Goal: Browse casually: Explore the website without a specific task or goal

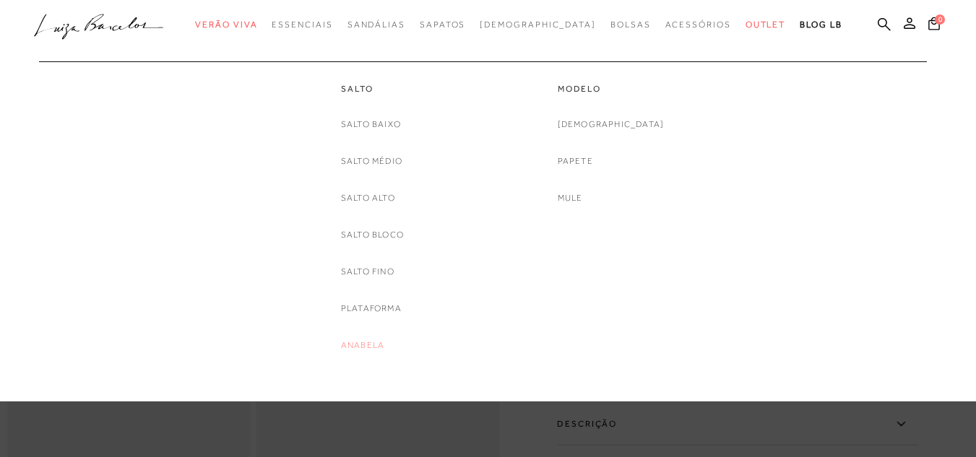
click at [355, 347] on link "Anabela" at bounding box center [362, 345] width 43 height 15
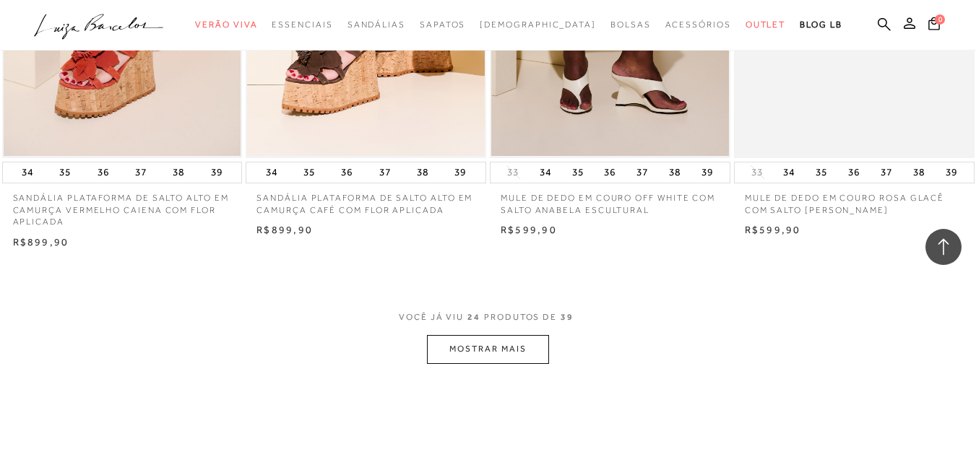
scroll to position [2629, 0]
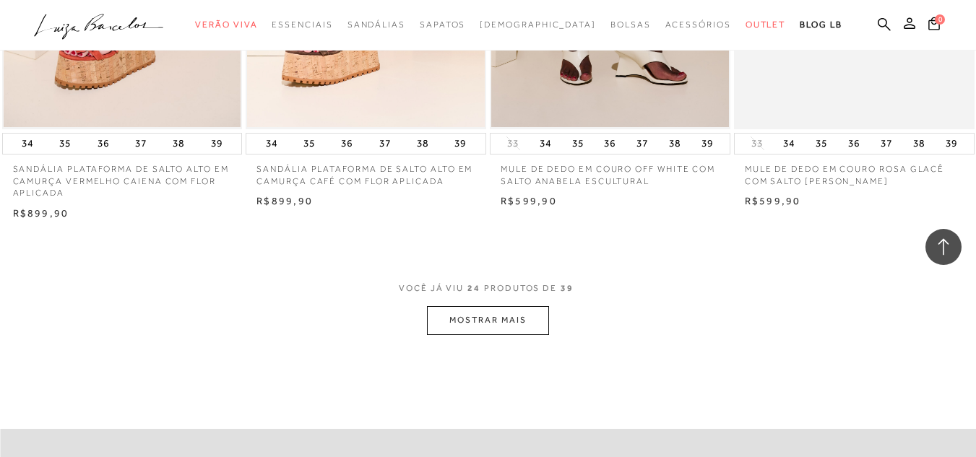
click at [506, 325] on button "MOSTRAR MAIS" at bounding box center [487, 320] width 121 height 28
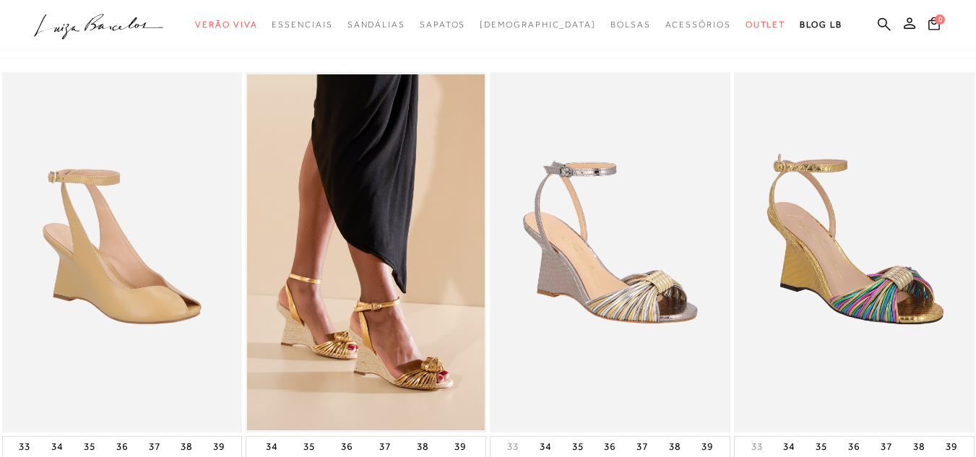
scroll to position [0, 0]
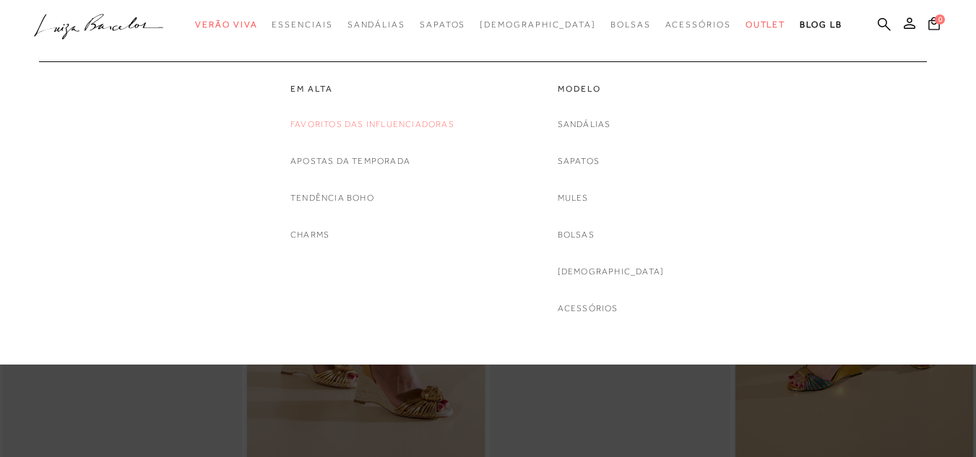
click at [327, 126] on link "Favoritos das Influenciadoras" at bounding box center [372, 124] width 164 height 15
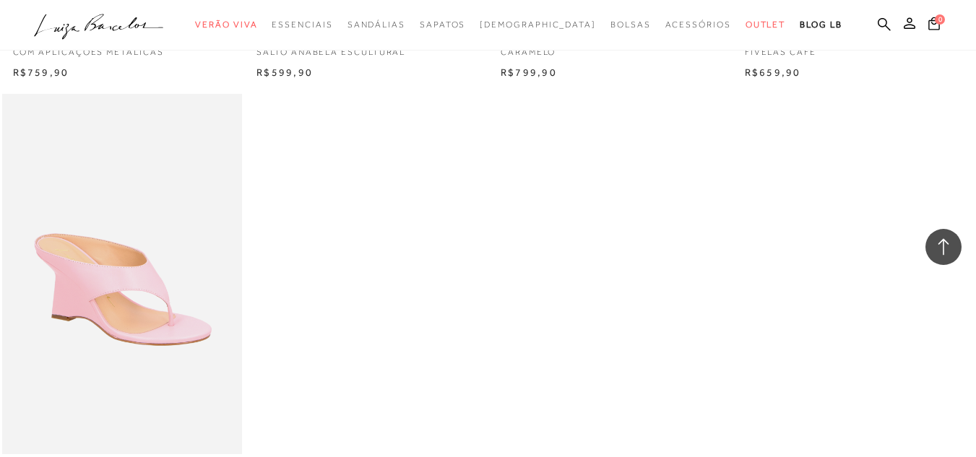
scroll to position [1935, 0]
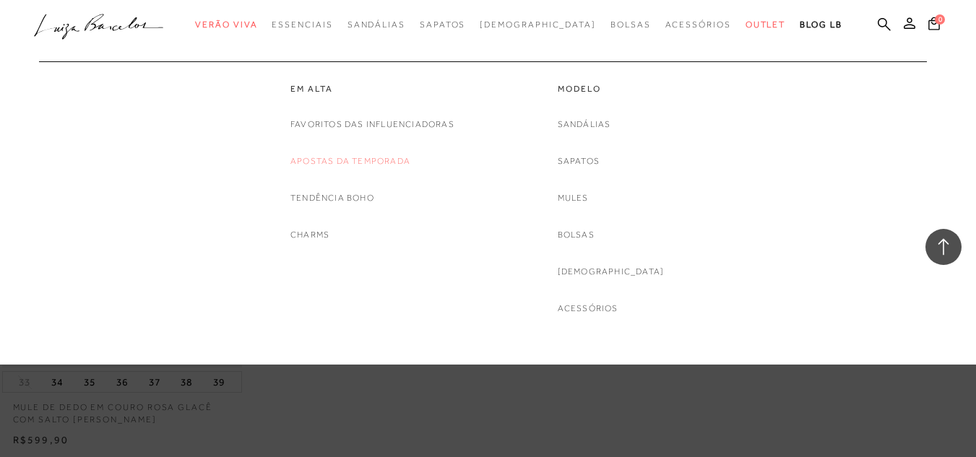
click at [313, 164] on link "Apostas da Temporada" at bounding box center [350, 161] width 120 height 15
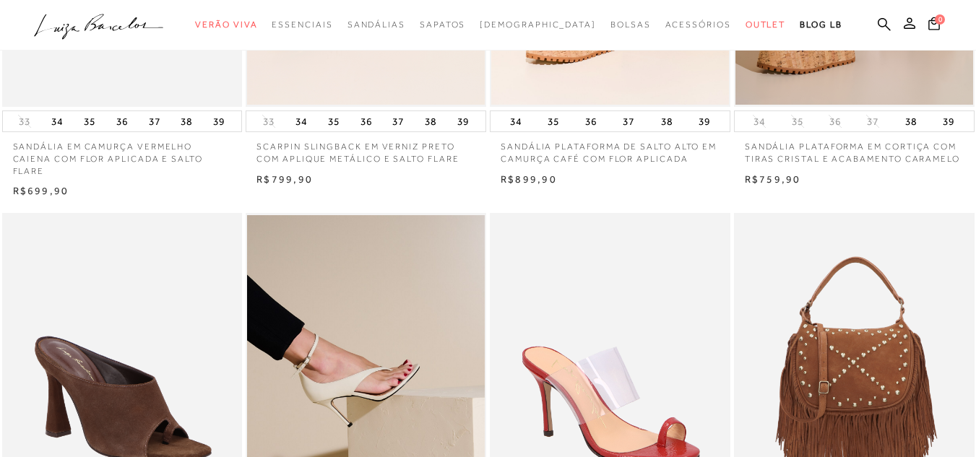
scroll to position [607, 0]
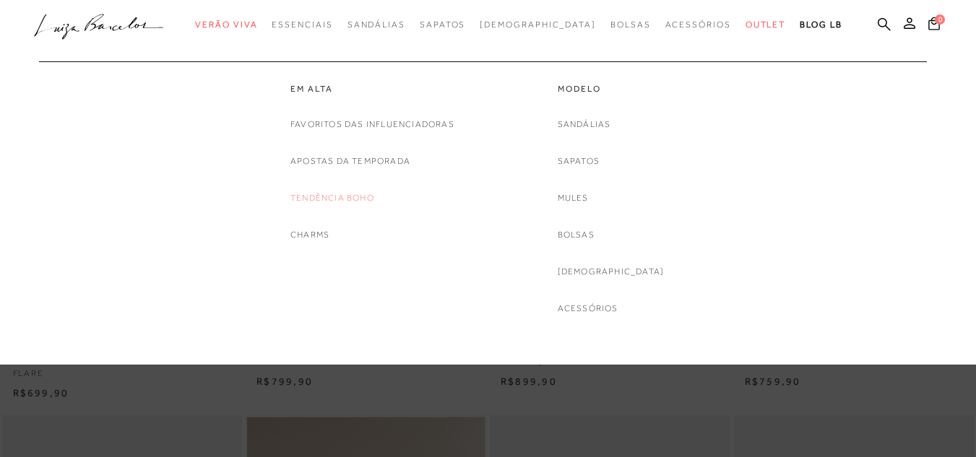
click at [337, 199] on link "Tendência Boho" at bounding box center [332, 198] width 84 height 15
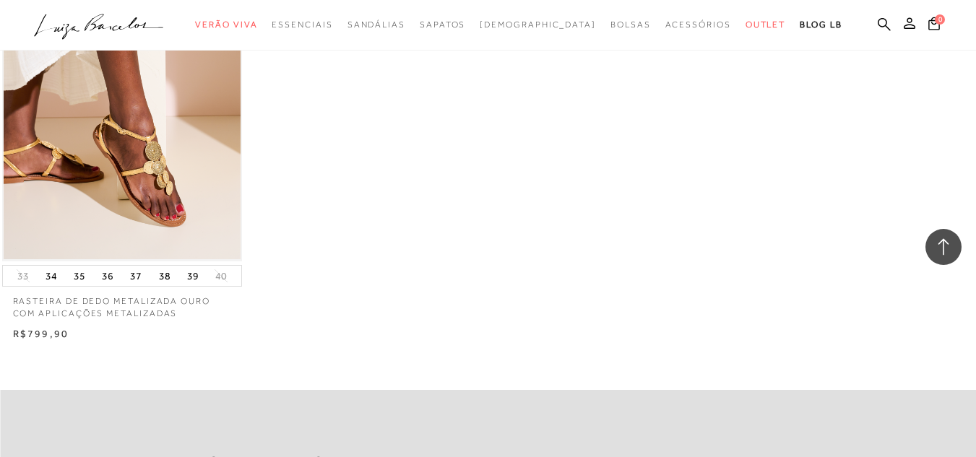
scroll to position [2629, 0]
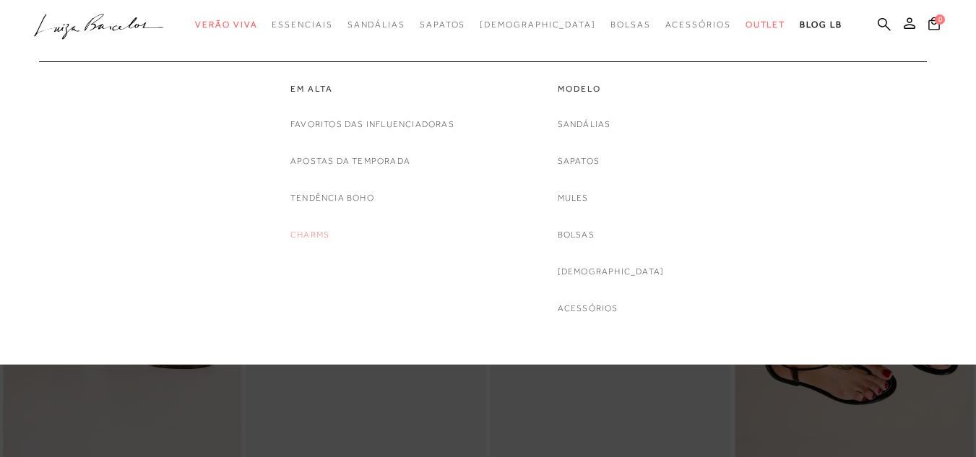
click at [311, 237] on link "Charms" at bounding box center [309, 234] width 39 height 15
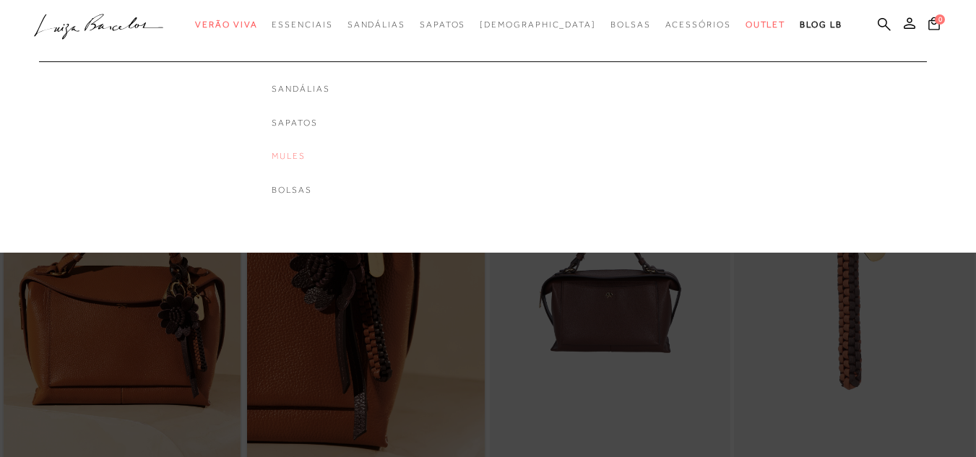
click at [326, 151] on link "Mules" at bounding box center [301, 156] width 58 height 12
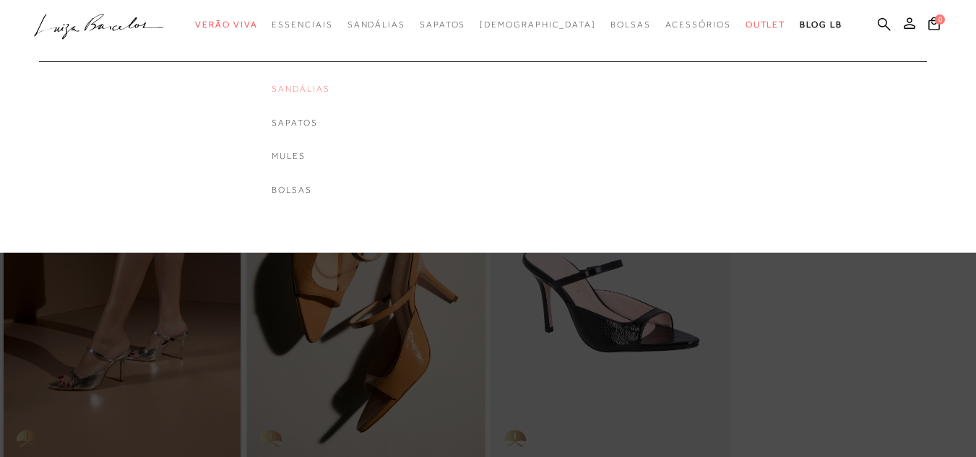
click at [329, 85] on link "Sandálias" at bounding box center [301, 89] width 58 height 12
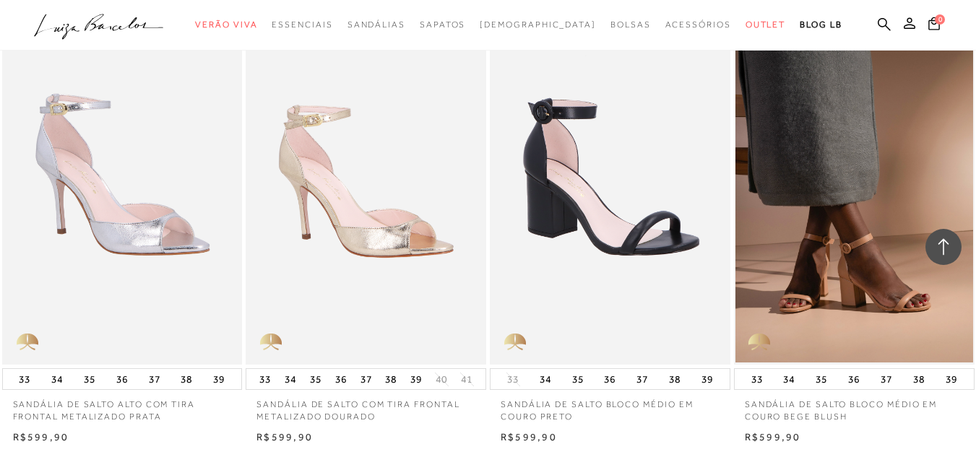
scroll to position [2513, 0]
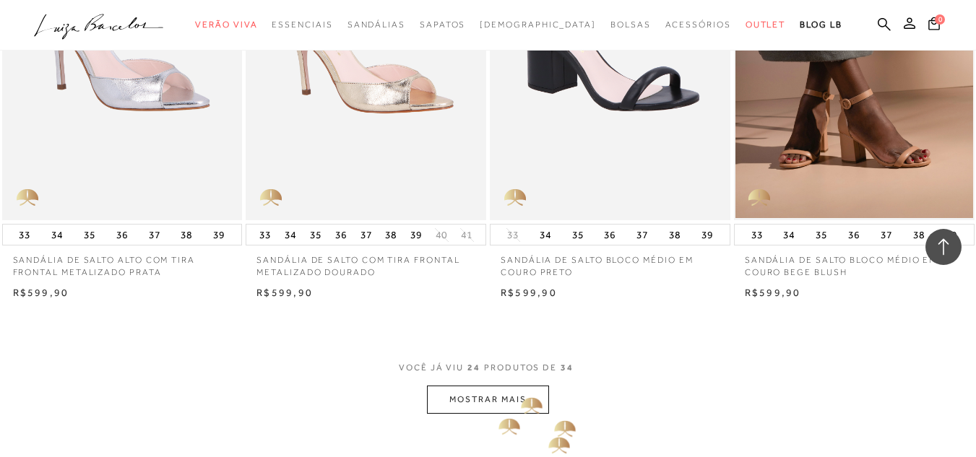
click at [508, 394] on button "MOSTRAR MAIS" at bounding box center [487, 400] width 121 height 28
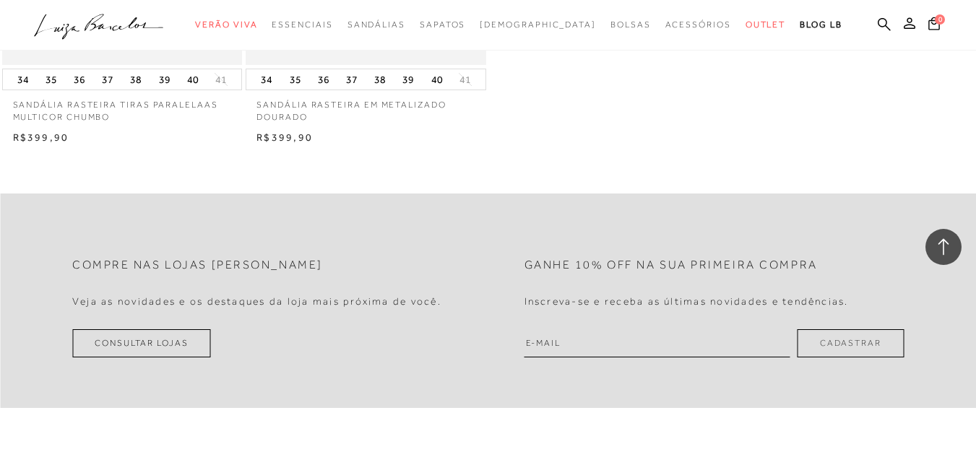
scroll to position [4189, 0]
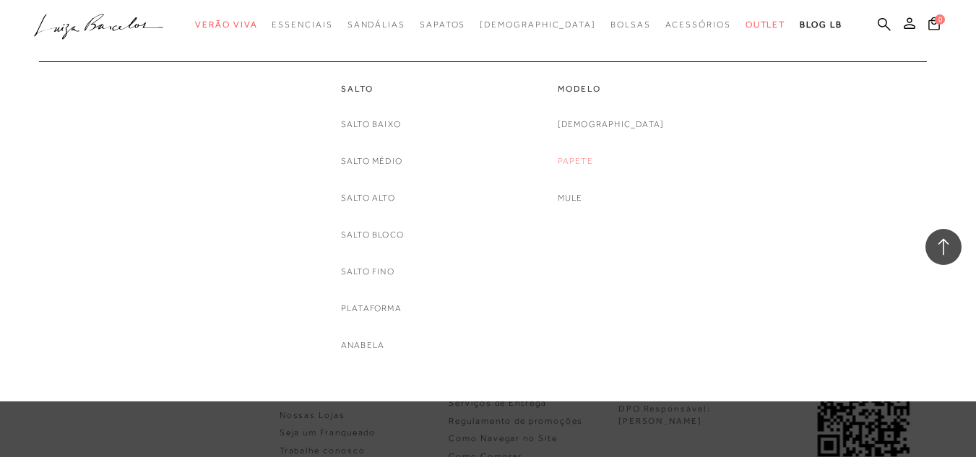
click at [593, 156] on link "Papete" at bounding box center [575, 161] width 35 height 15
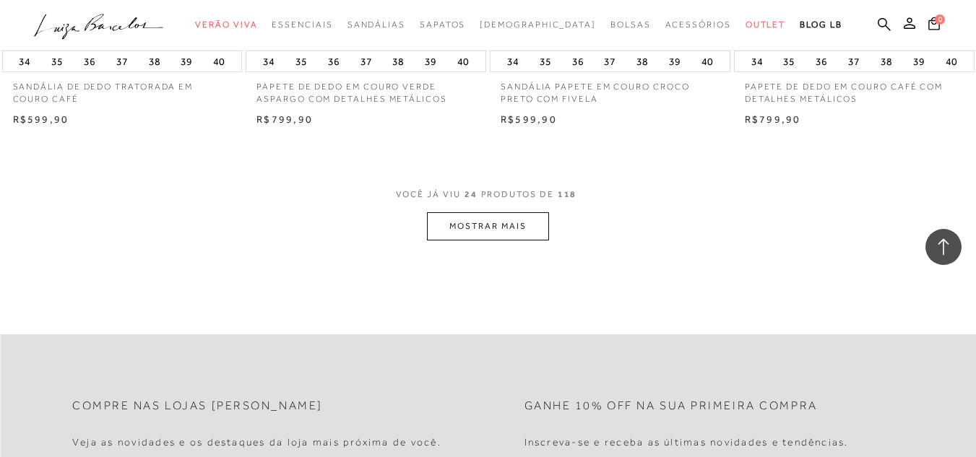
scroll to position [2744, 0]
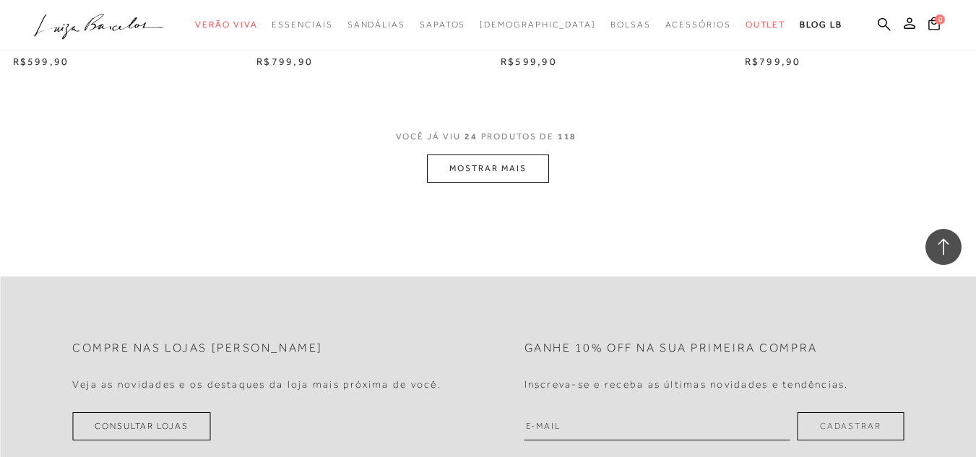
click at [500, 173] on button "MOSTRAR MAIS" at bounding box center [487, 169] width 121 height 28
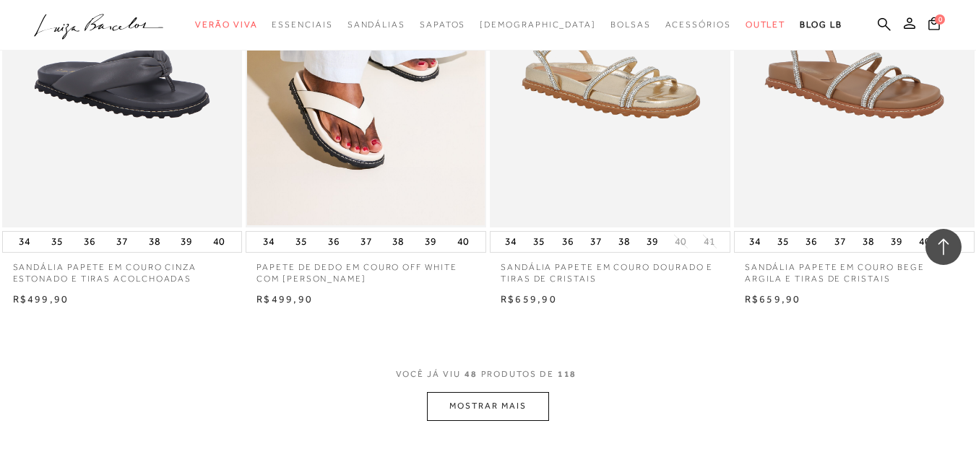
scroll to position [5286, 0]
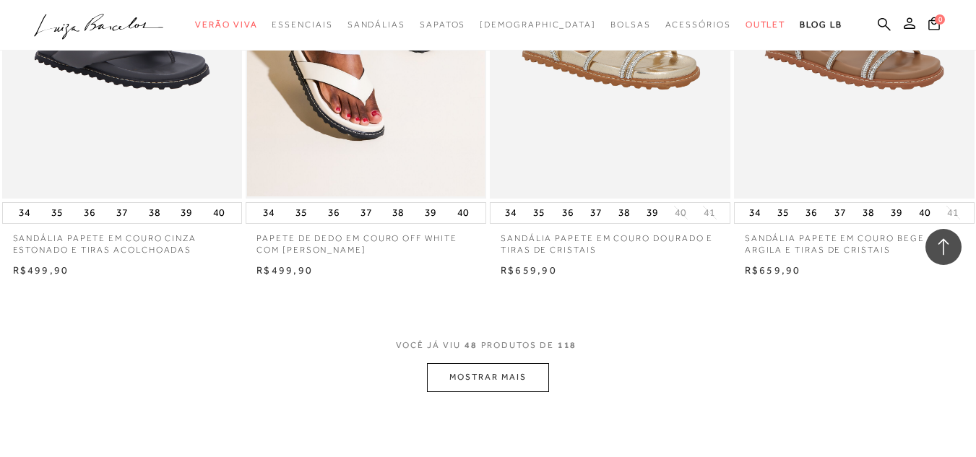
click at [519, 371] on button "MOSTRAR MAIS" at bounding box center [487, 377] width 121 height 28
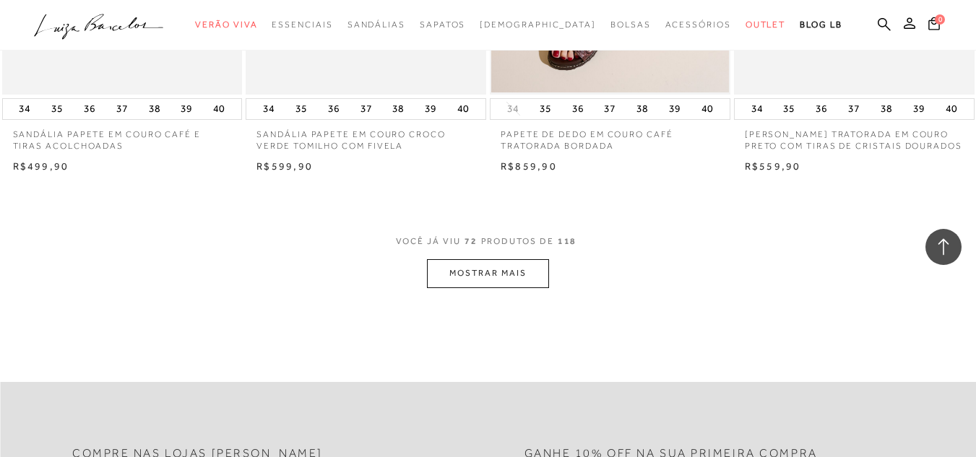
scroll to position [8204, 0]
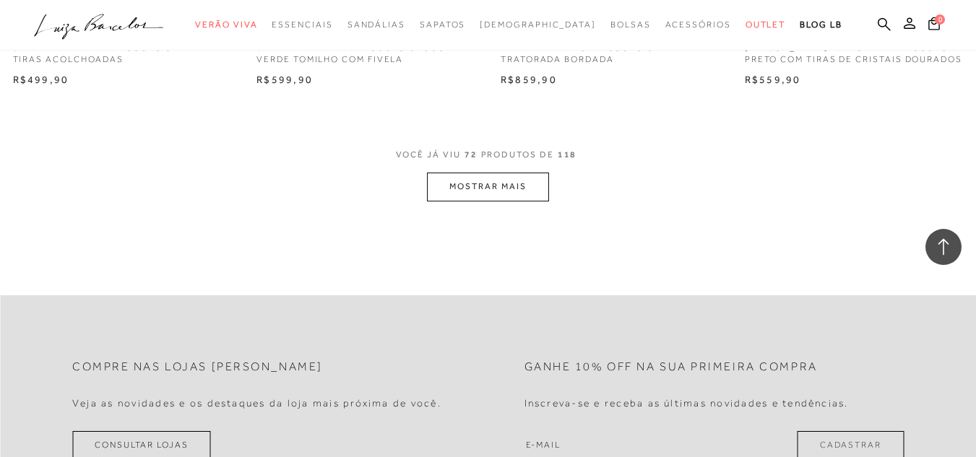
click at [502, 194] on button "MOSTRAR MAIS" at bounding box center [487, 187] width 121 height 28
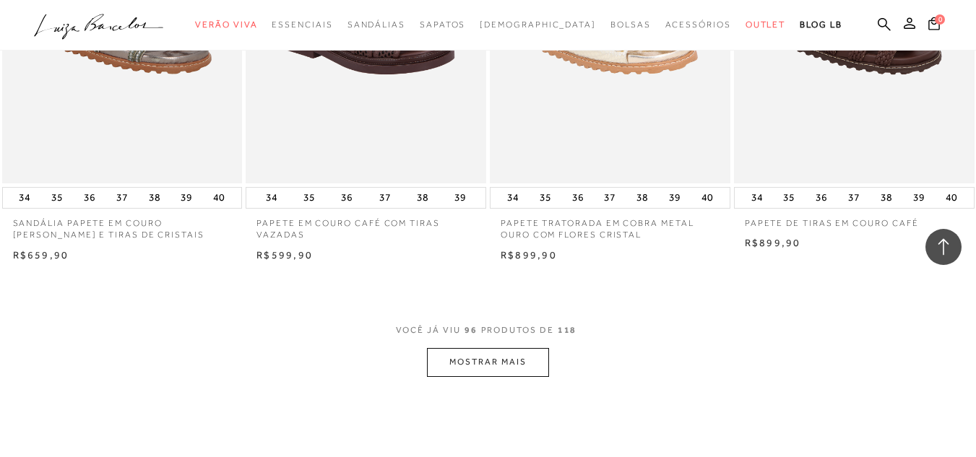
scroll to position [10833, 0]
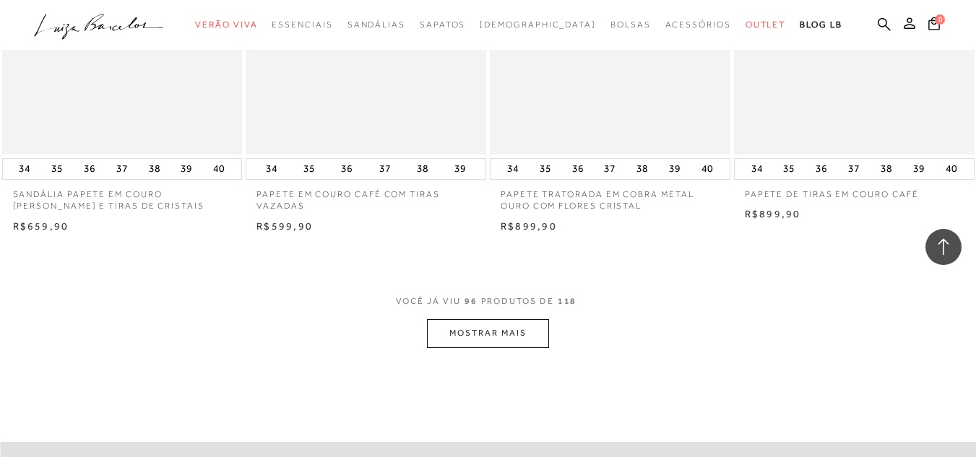
click at [469, 328] on button "MOSTRAR MAIS" at bounding box center [487, 333] width 121 height 28
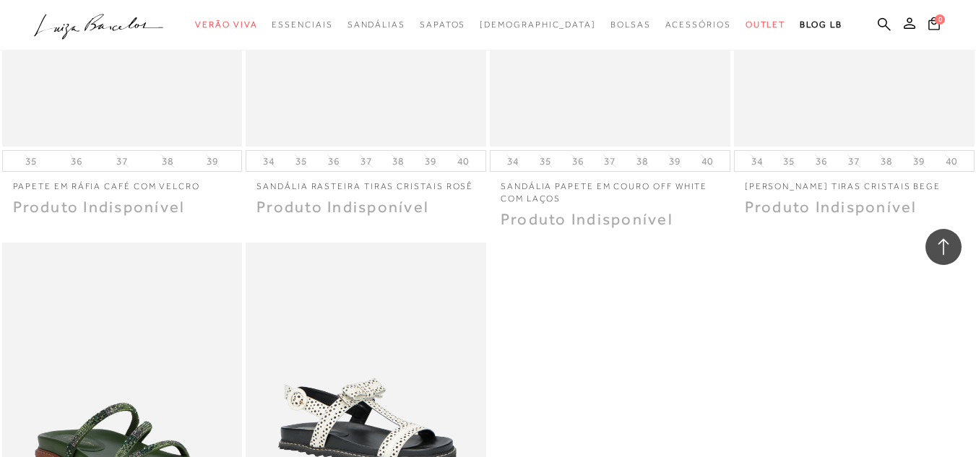
scroll to position [13375, 0]
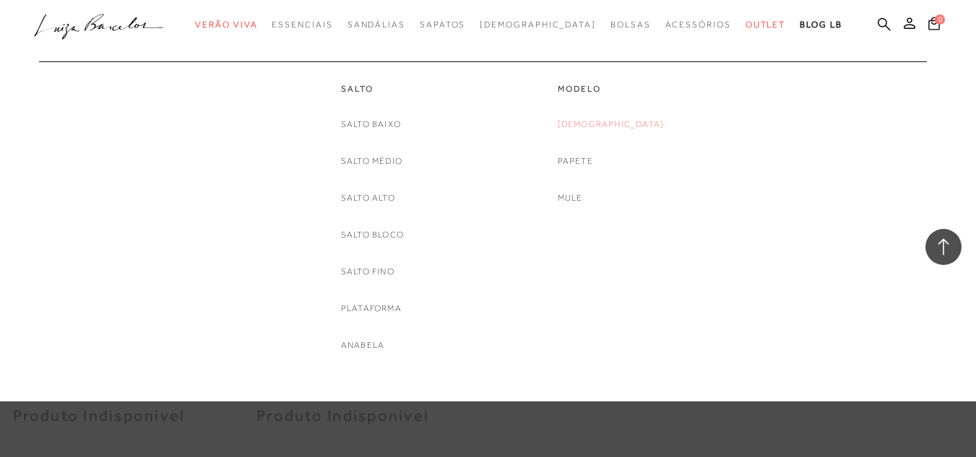
click at [623, 117] on link "[DEMOGRAPHIC_DATA]" at bounding box center [611, 124] width 107 height 15
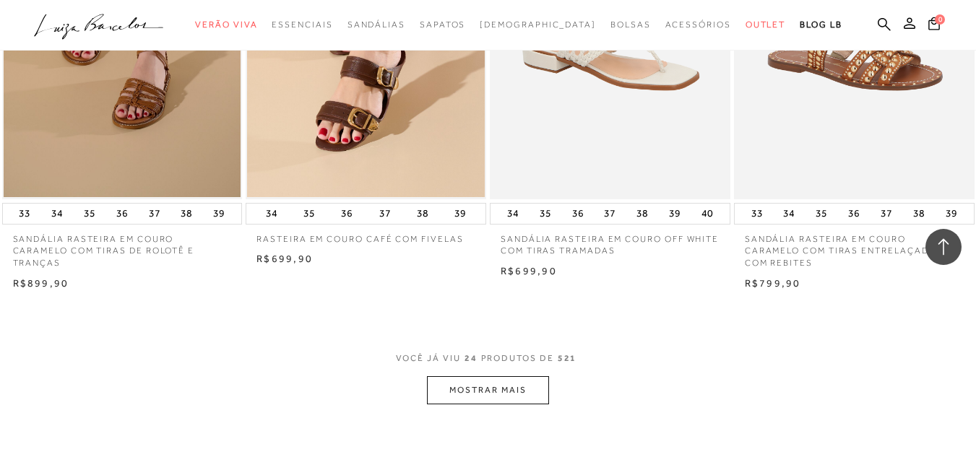
scroll to position [2600, 0]
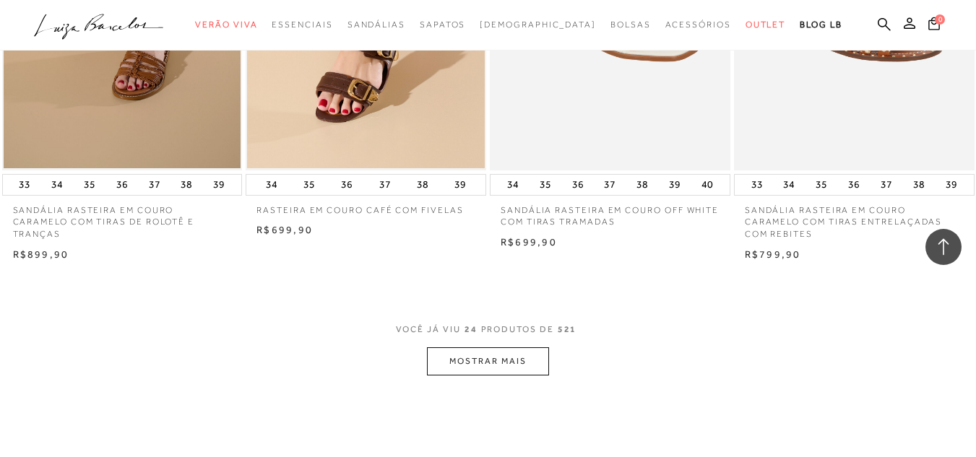
click at [525, 347] on button "MOSTRAR MAIS" at bounding box center [487, 361] width 121 height 28
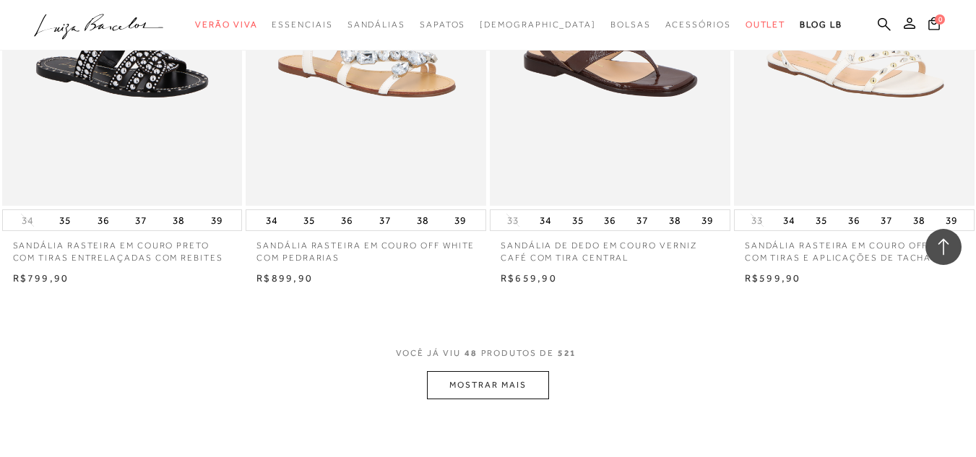
scroll to position [5489, 0]
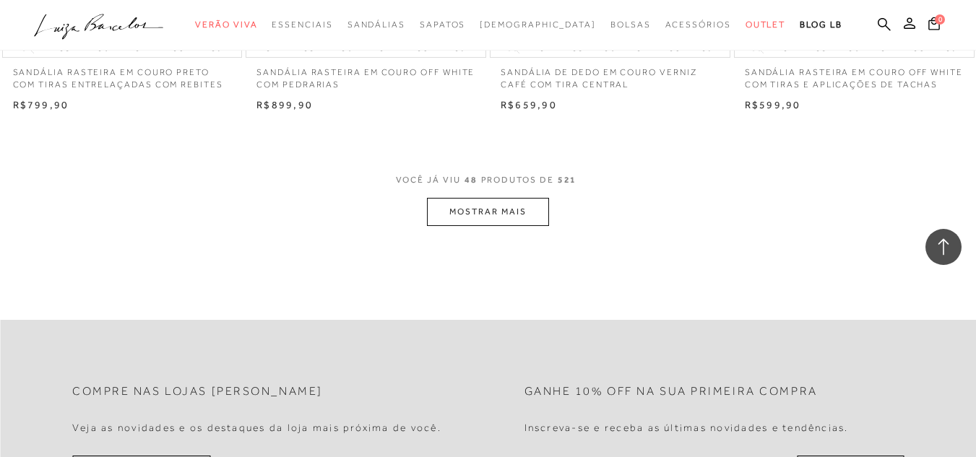
click at [453, 199] on button "MOSTRAR MAIS" at bounding box center [487, 212] width 121 height 28
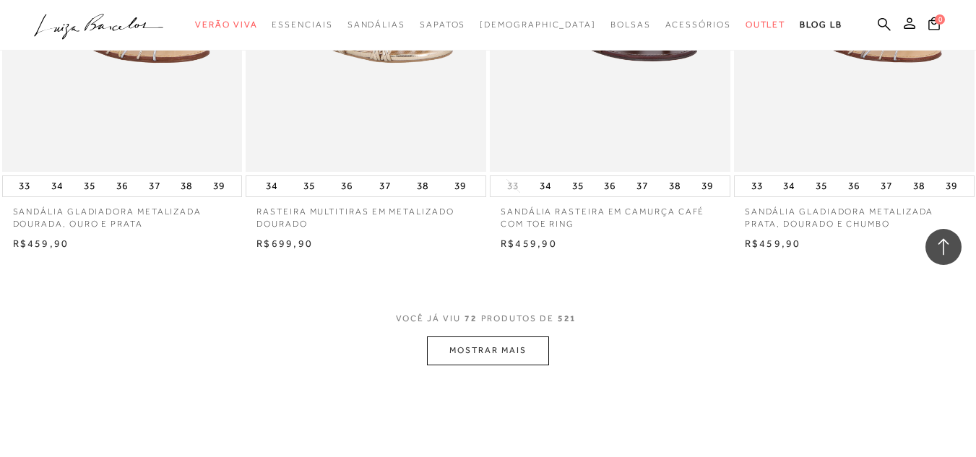
scroll to position [8204, 0]
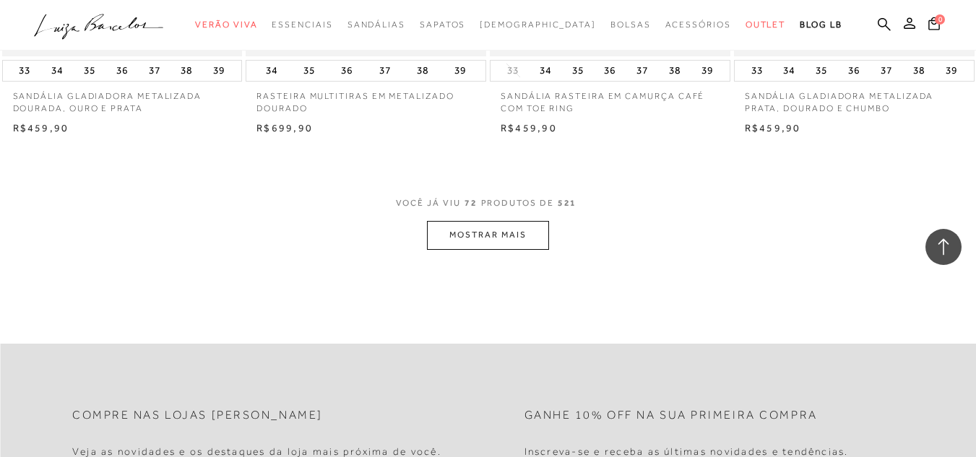
click at [469, 221] on button "MOSTRAR MAIS" at bounding box center [487, 235] width 121 height 28
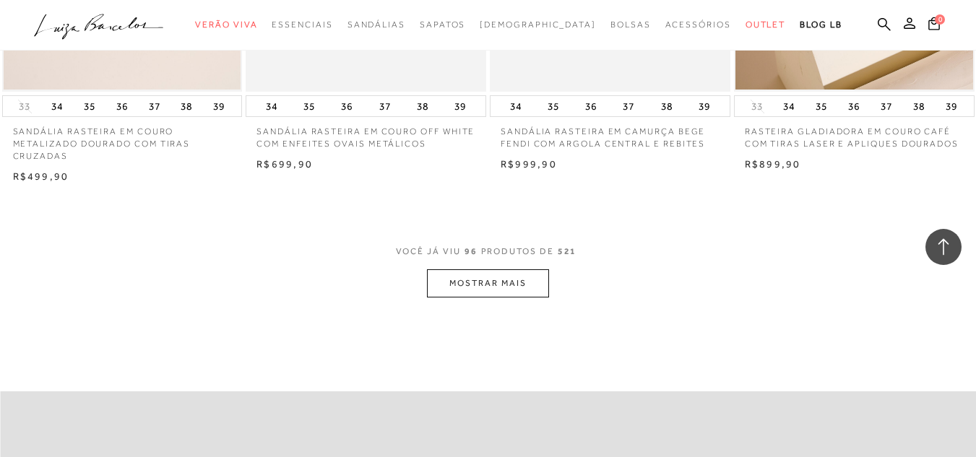
scroll to position [11006, 0]
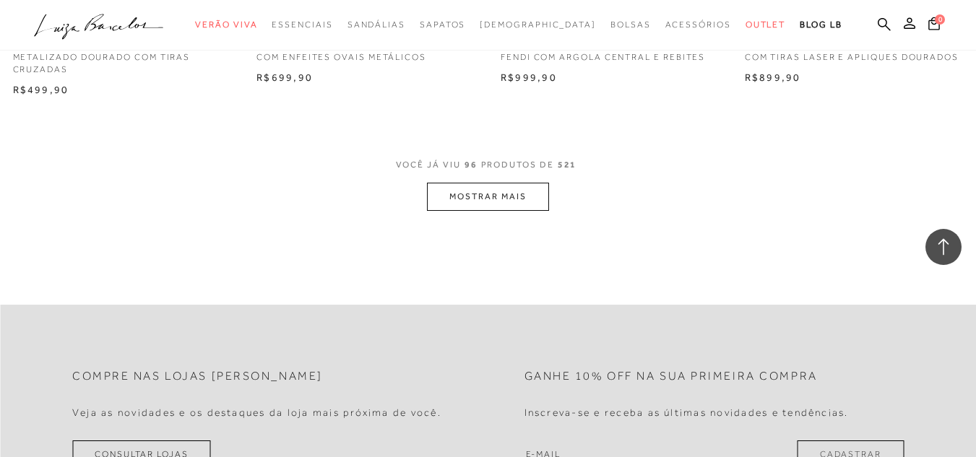
click at [506, 184] on button "MOSTRAR MAIS" at bounding box center [487, 197] width 121 height 28
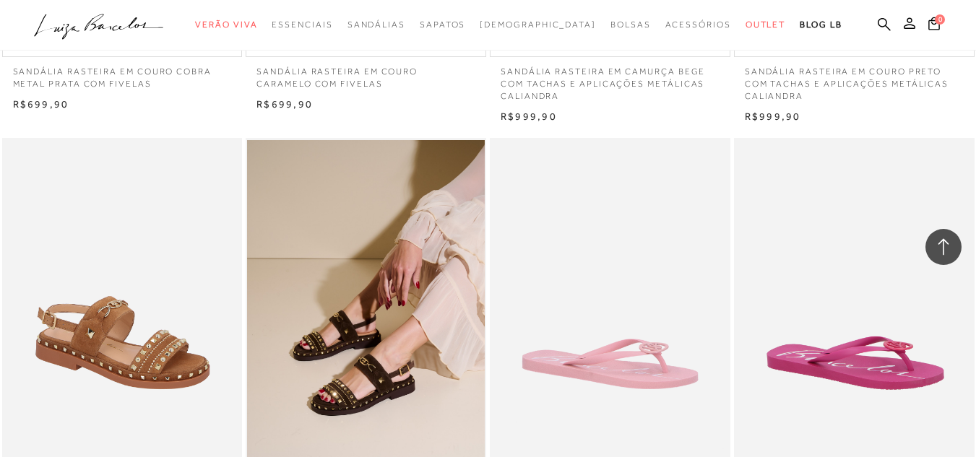
scroll to position [13317, 0]
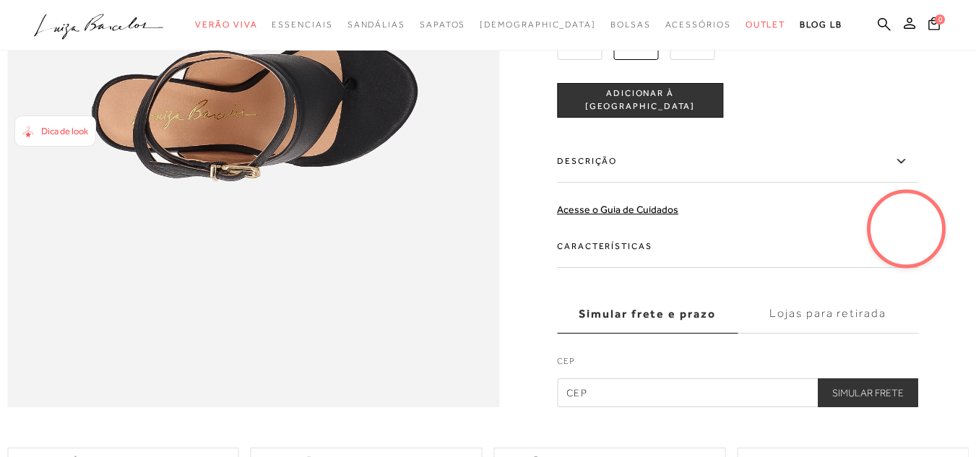
scroll to position [1078, 0]
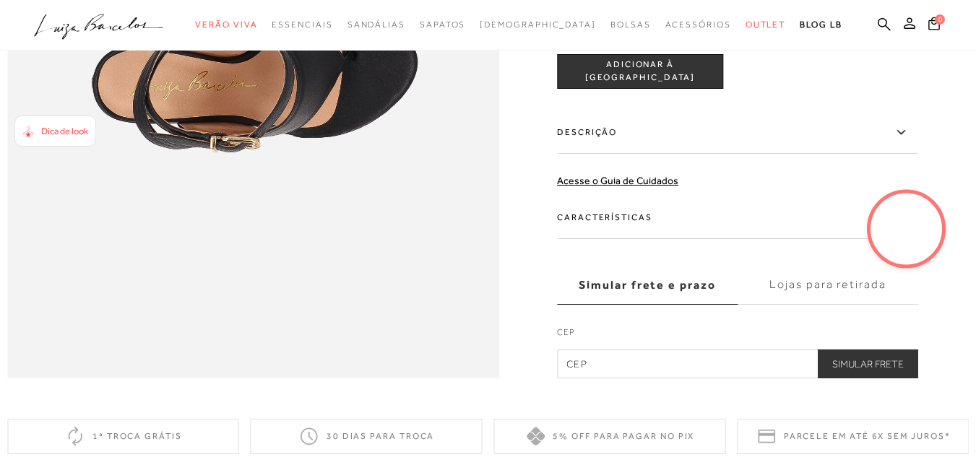
click at [607, 154] on label "Descrição" at bounding box center [737, 133] width 361 height 42
click at [0, 0] on input "Descrição" at bounding box center [0, 0] width 0 height 0
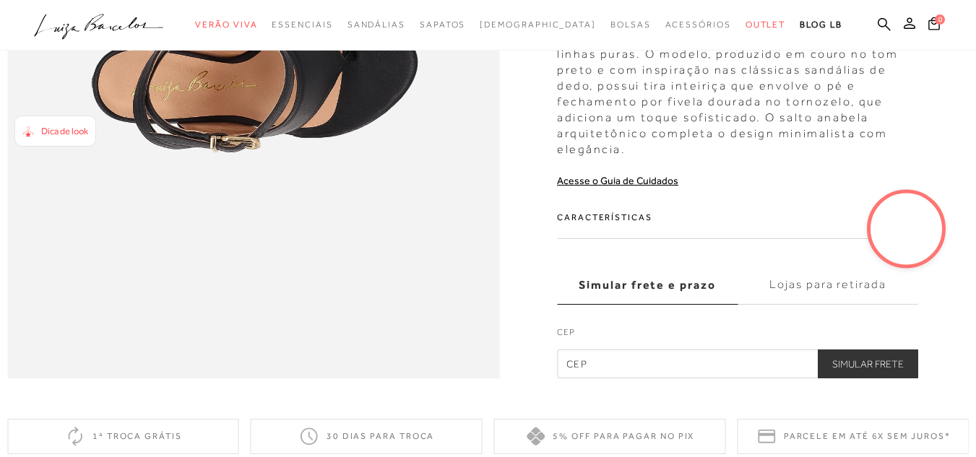
click at [903, 233] on video at bounding box center [906, 229] width 68 height 68
click at [892, 248] on video at bounding box center [906, 229] width 68 height 68
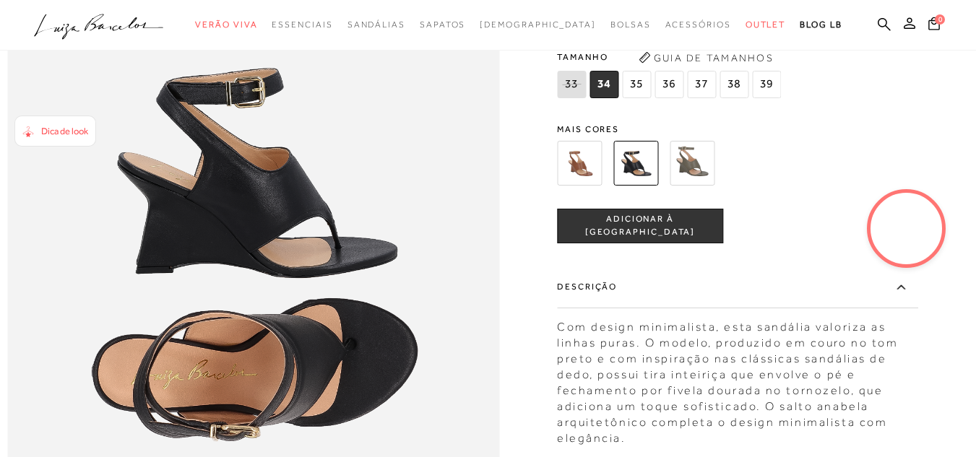
scroll to position [905, 0]
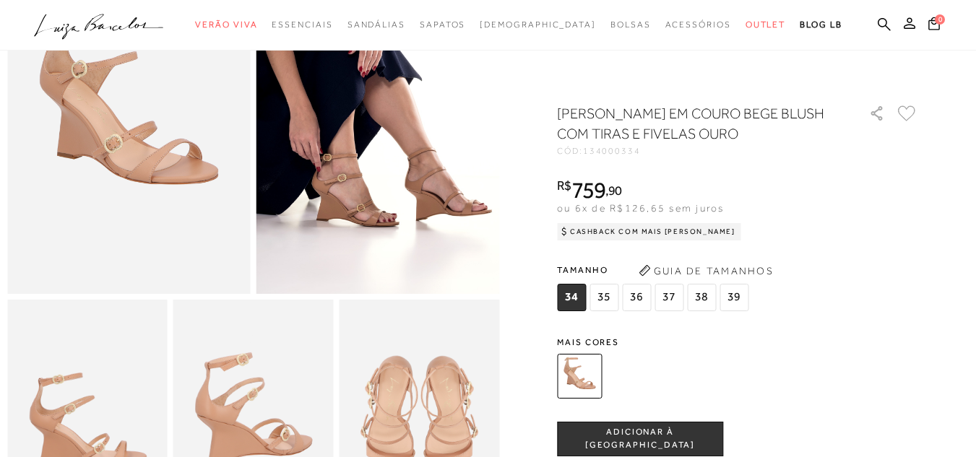
scroll to position [87, 0]
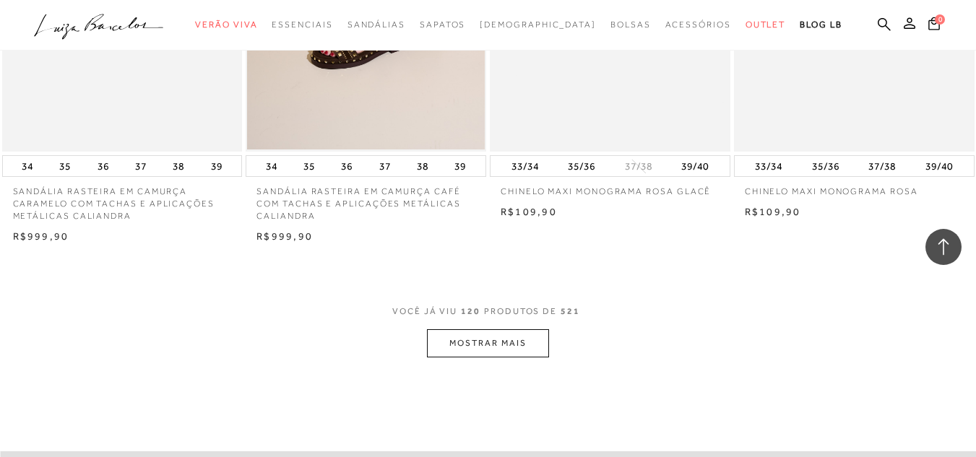
click at [504, 329] on button "MOSTRAR MAIS" at bounding box center [487, 343] width 121 height 28
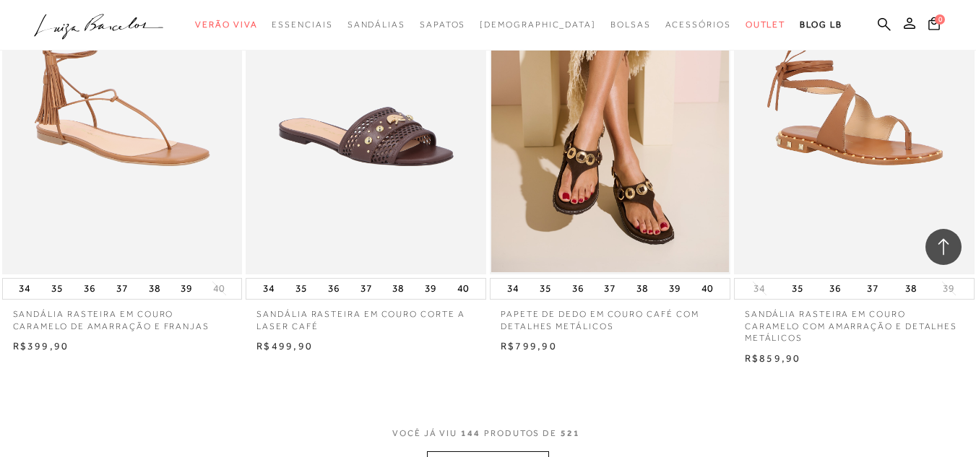
scroll to position [16292, 0]
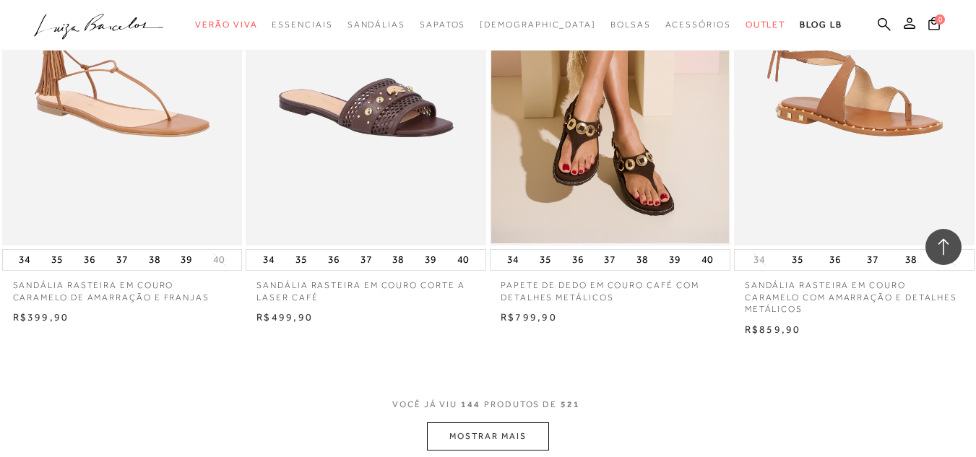
click at [501, 422] on button "MOSTRAR MAIS" at bounding box center [487, 436] width 121 height 28
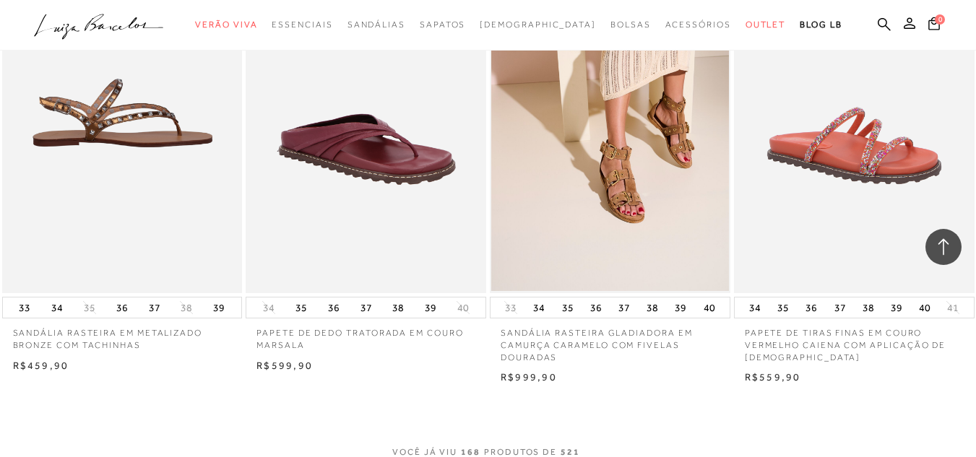
scroll to position [19181, 0]
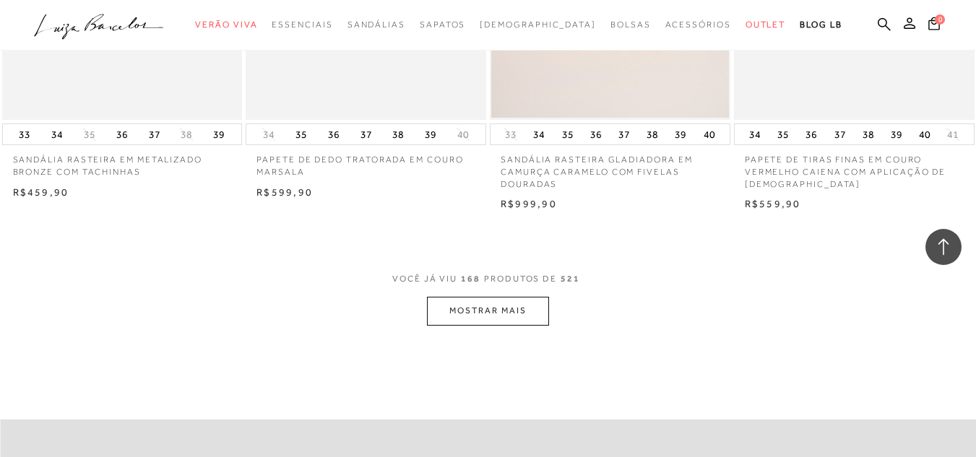
click at [466, 297] on button "MOSTRAR MAIS" at bounding box center [487, 311] width 121 height 28
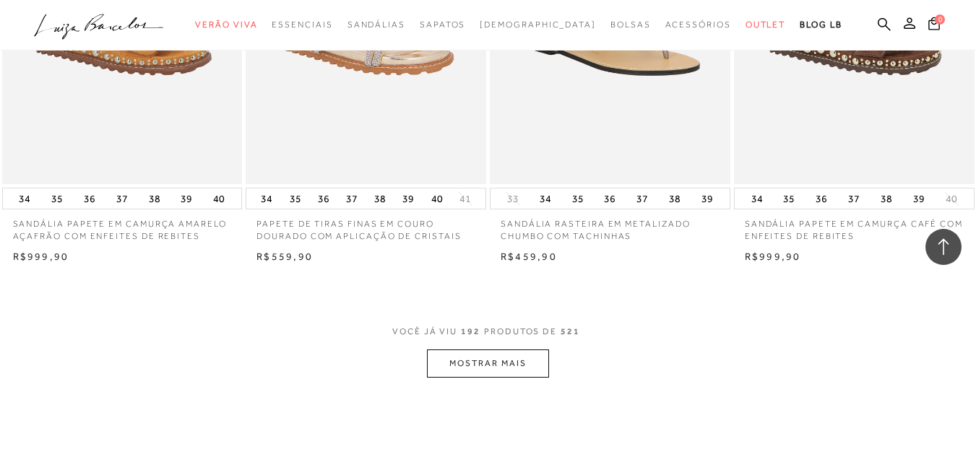
scroll to position [21954, 0]
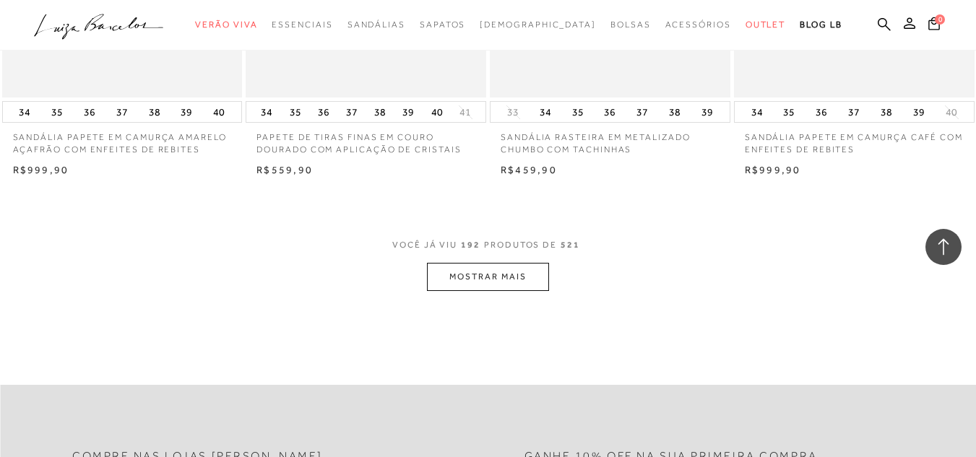
click at [495, 263] on button "MOSTRAR MAIS" at bounding box center [487, 277] width 121 height 28
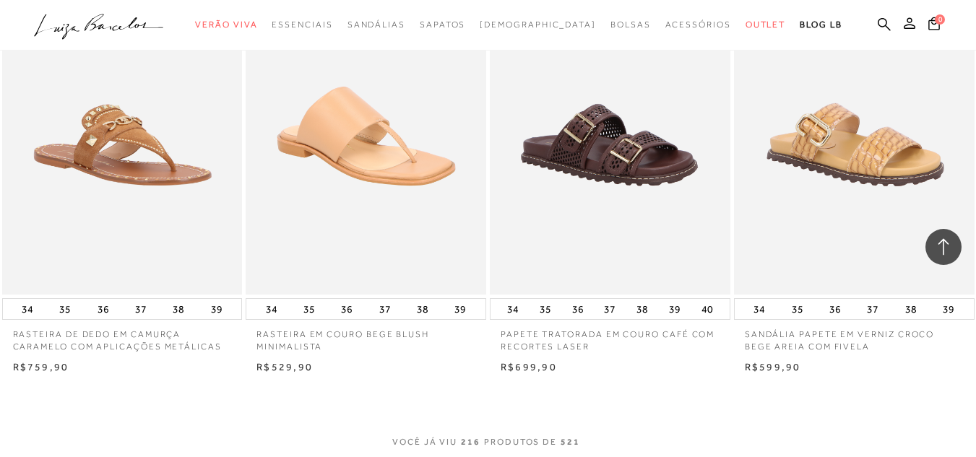
scroll to position [24612, 0]
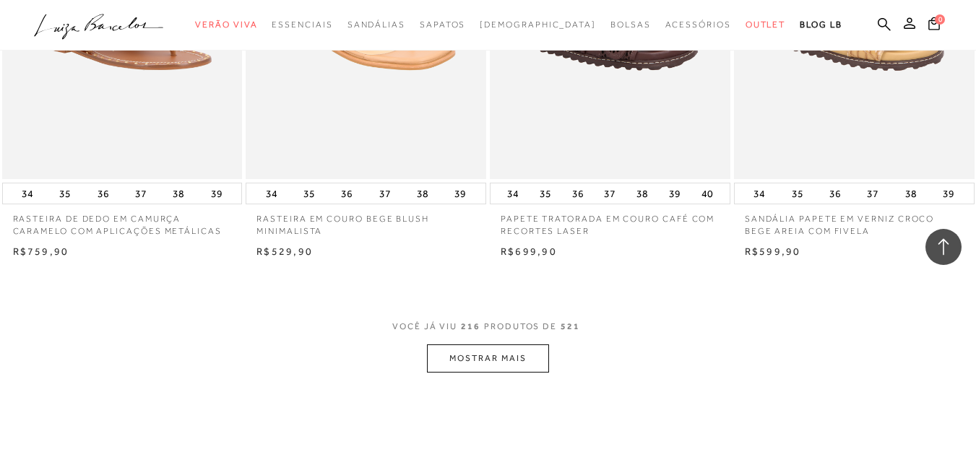
click at [503, 344] on button "MOSTRAR MAIS" at bounding box center [487, 358] width 121 height 28
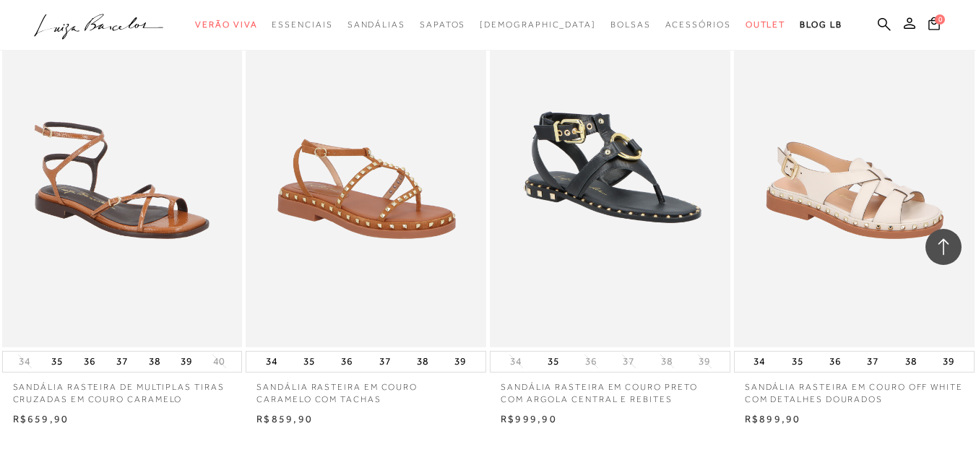
scroll to position [27327, 0]
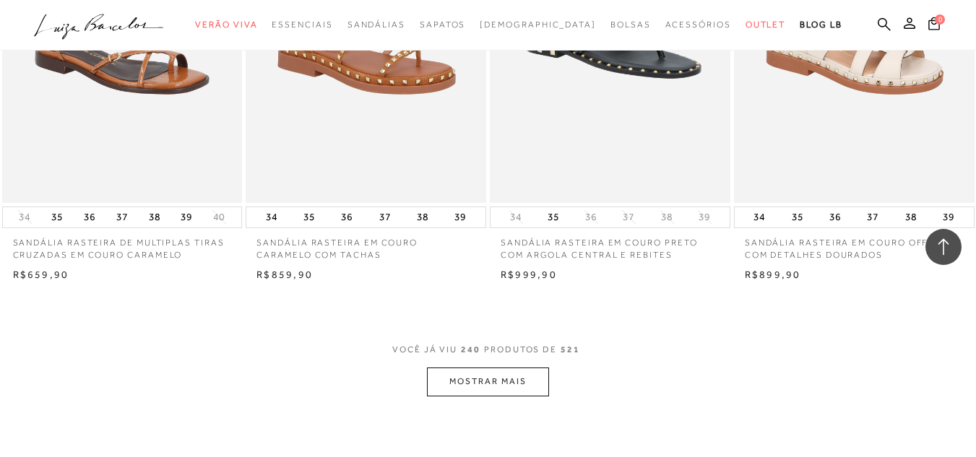
click at [526, 368] on button "MOSTRAR MAIS" at bounding box center [487, 382] width 121 height 28
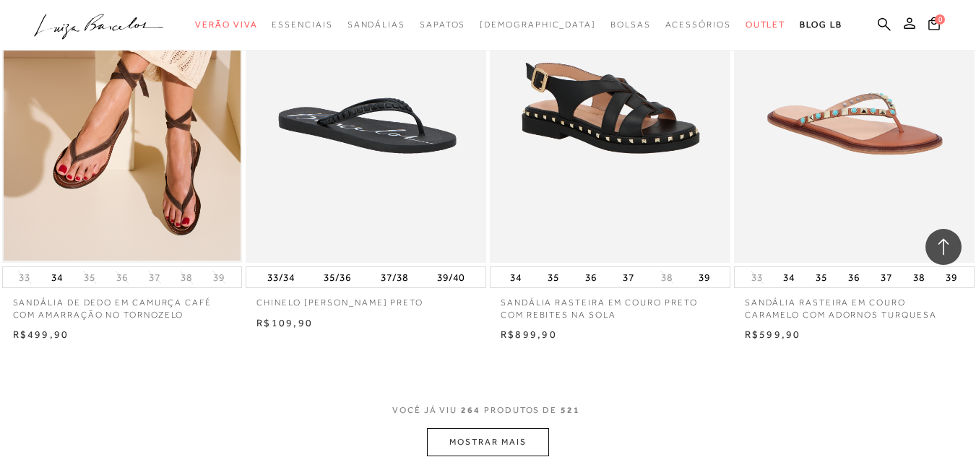
scroll to position [30072, 0]
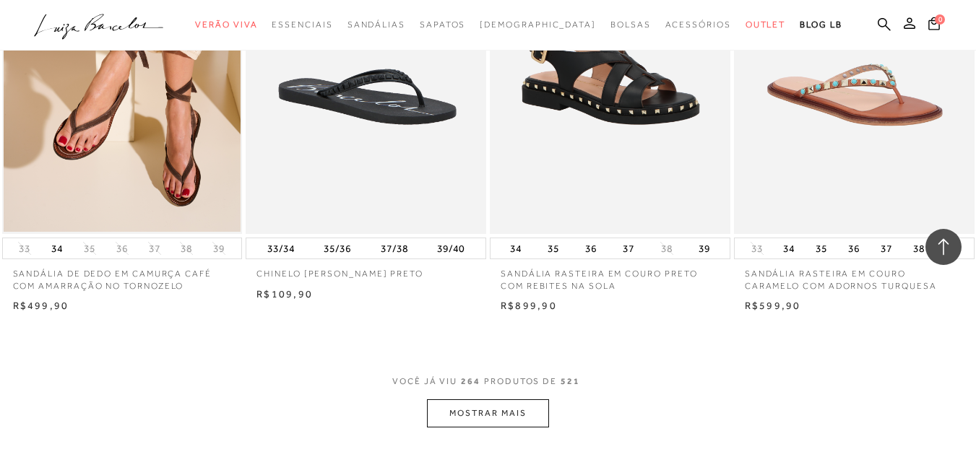
click at [492, 399] on button "MOSTRAR MAIS" at bounding box center [487, 413] width 121 height 28
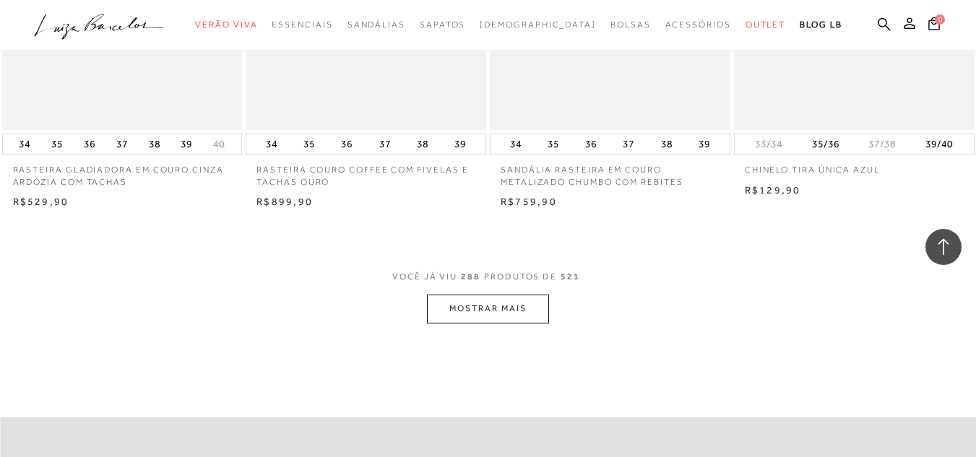
scroll to position [33018, 0]
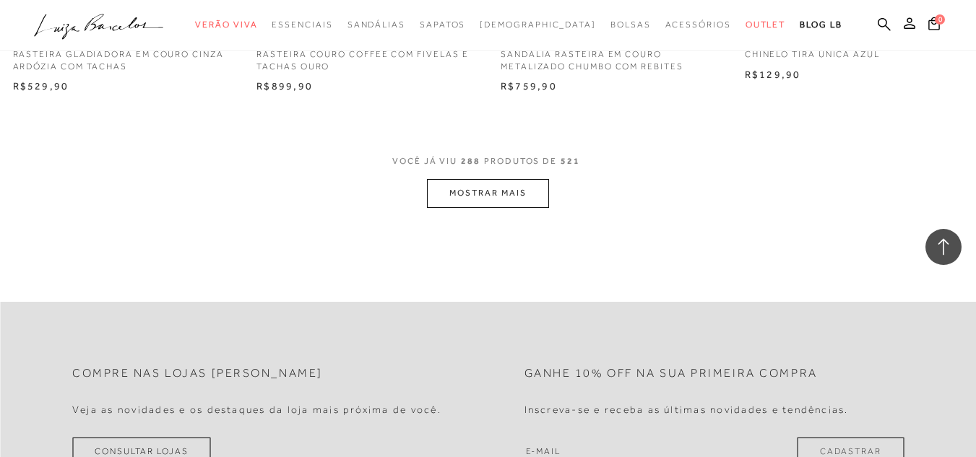
click at [537, 179] on button "MOSTRAR MAIS" at bounding box center [487, 193] width 121 height 28
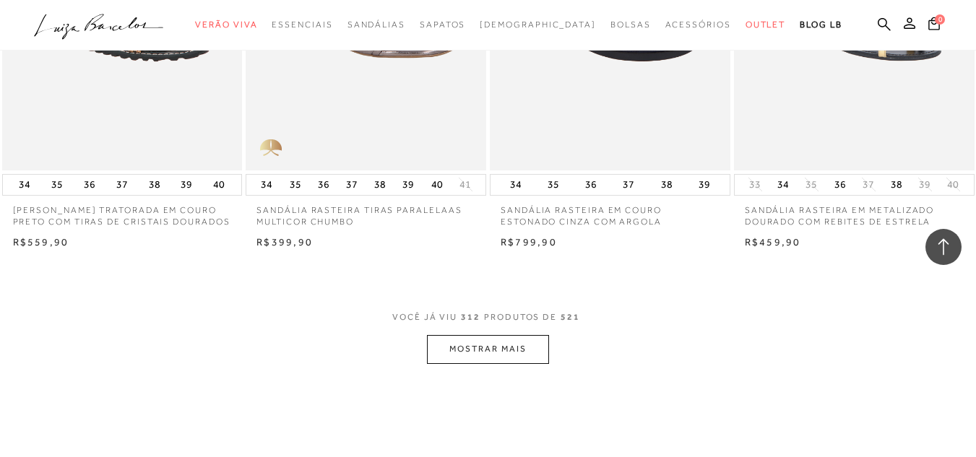
scroll to position [35676, 0]
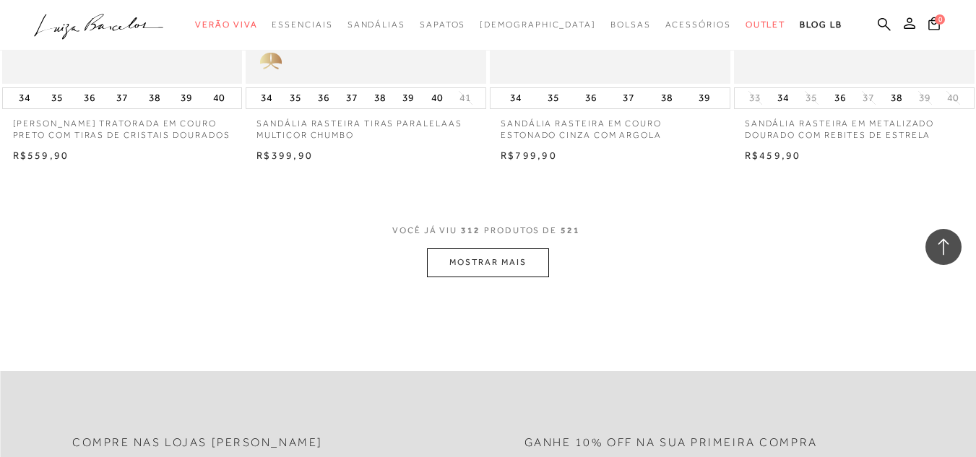
click at [521, 248] on button "MOSTRAR MAIS" at bounding box center [487, 262] width 121 height 28
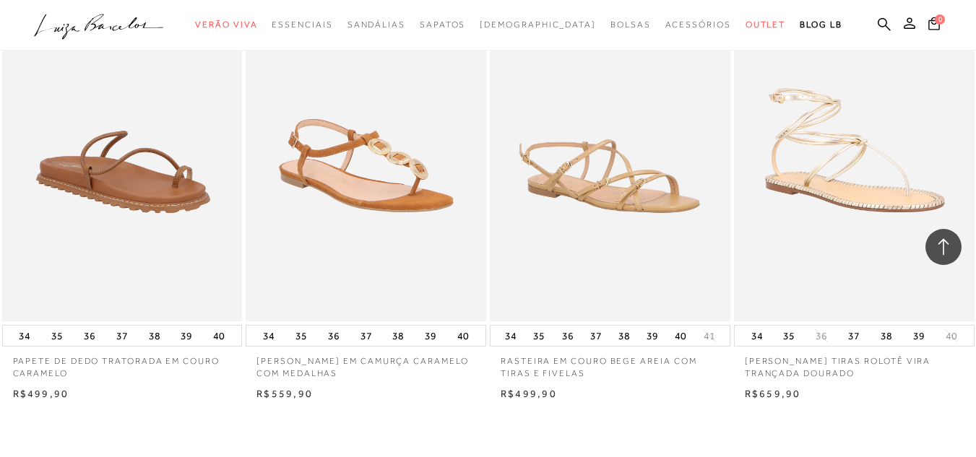
scroll to position [38507, 0]
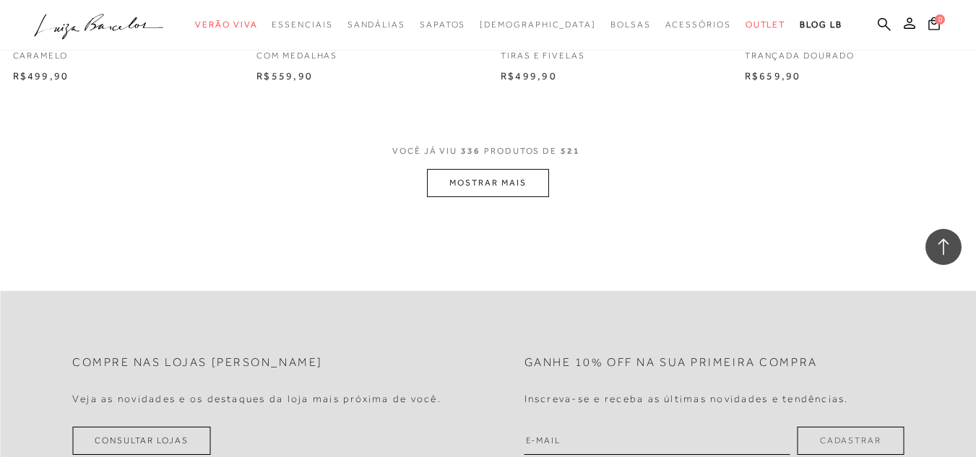
click at [495, 169] on button "MOSTRAR MAIS" at bounding box center [487, 183] width 121 height 28
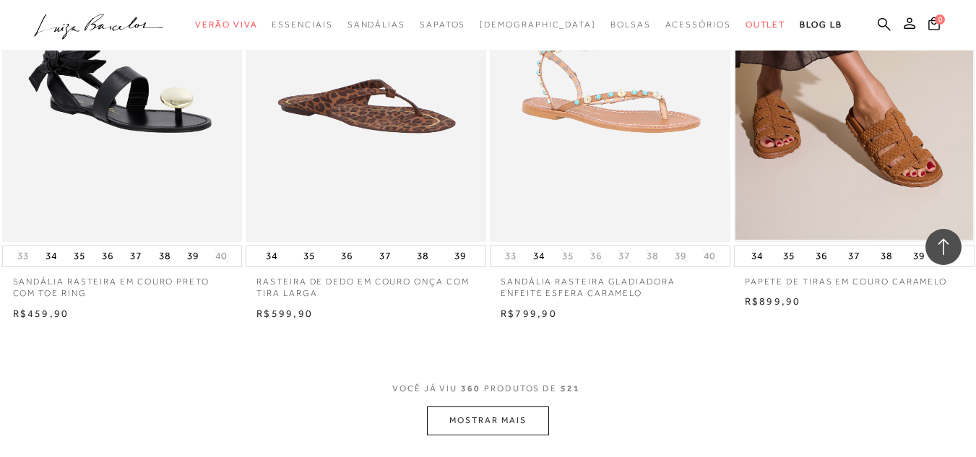
scroll to position [40991, 0]
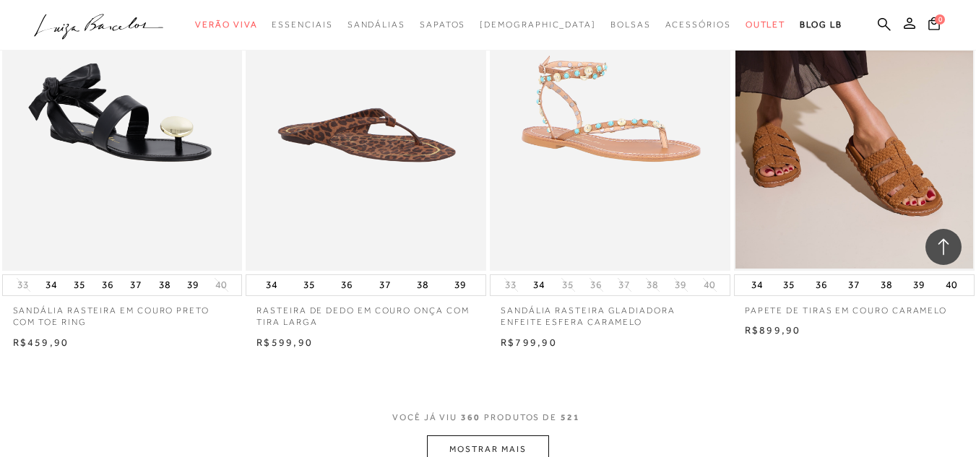
click at [522, 435] on button "MOSTRAR MAIS" at bounding box center [487, 449] width 121 height 28
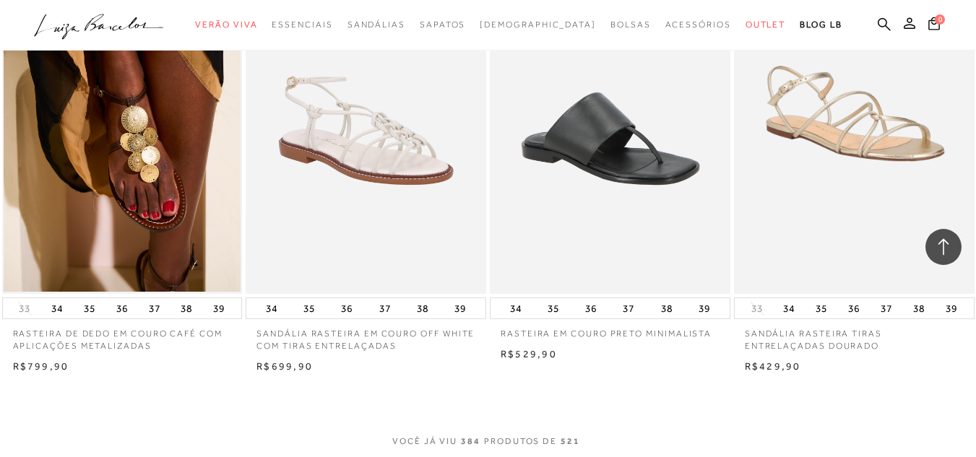
scroll to position [43909, 0]
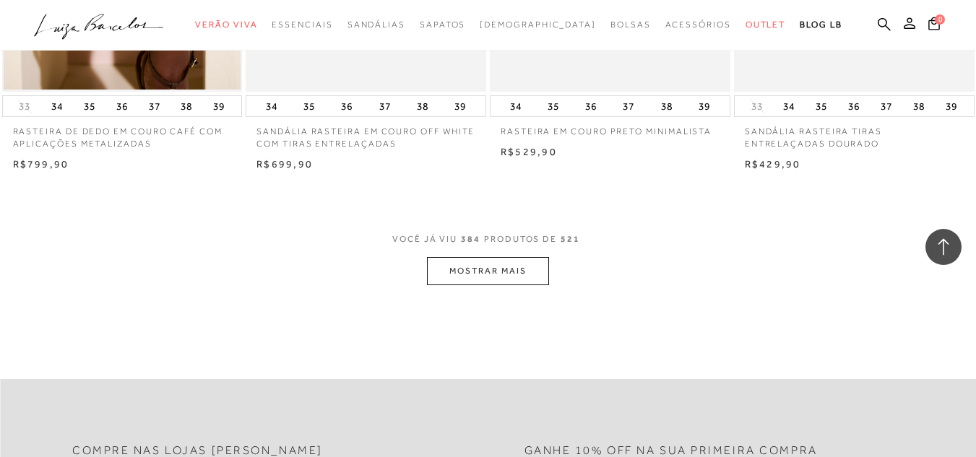
click at [523, 257] on button "MOSTRAR MAIS" at bounding box center [487, 271] width 121 height 28
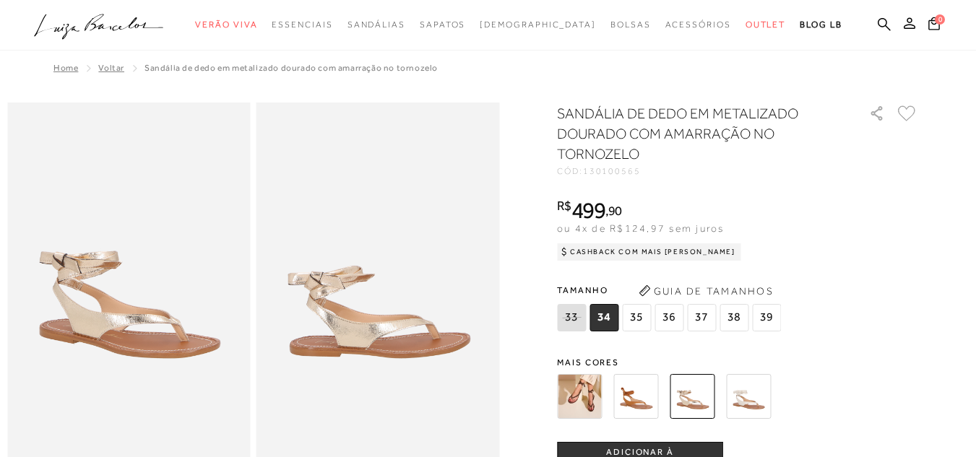
click at [587, 397] on img at bounding box center [579, 396] width 45 height 45
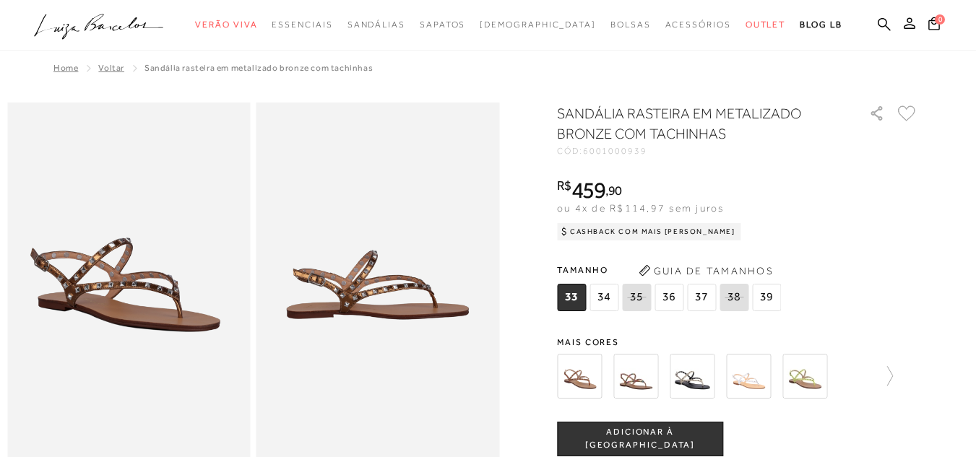
click at [594, 381] on img at bounding box center [579, 376] width 45 height 45
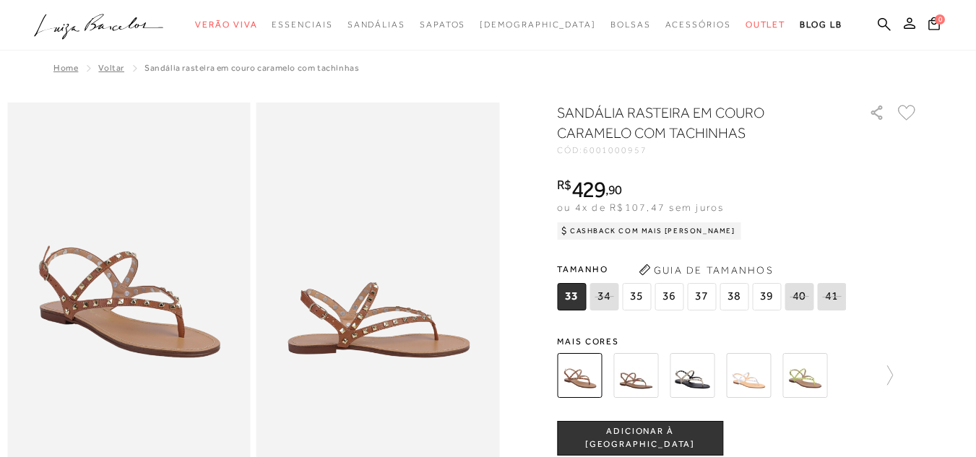
click at [637, 381] on img at bounding box center [635, 375] width 45 height 45
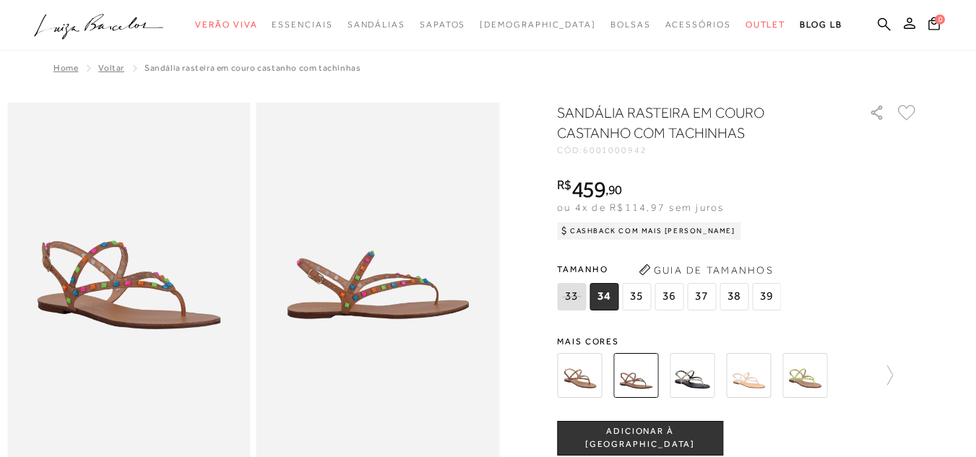
click at [693, 383] on img at bounding box center [691, 375] width 45 height 45
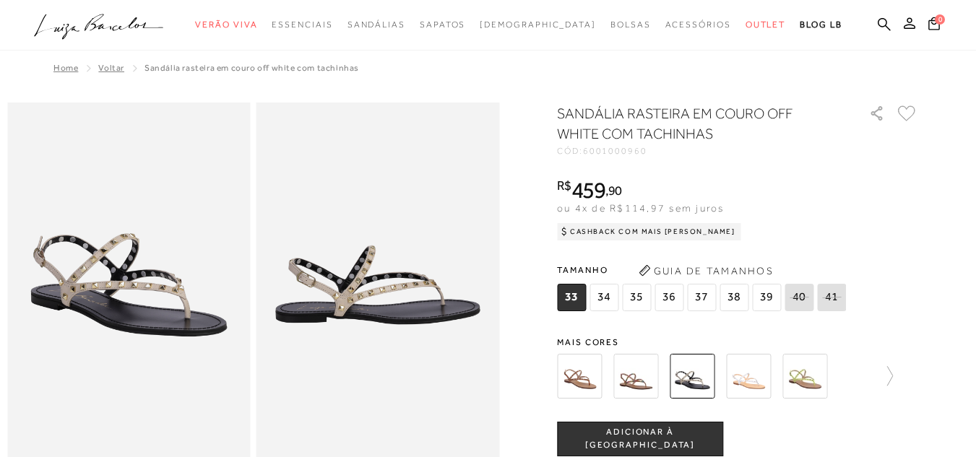
click at [740, 376] on img at bounding box center [748, 376] width 45 height 45
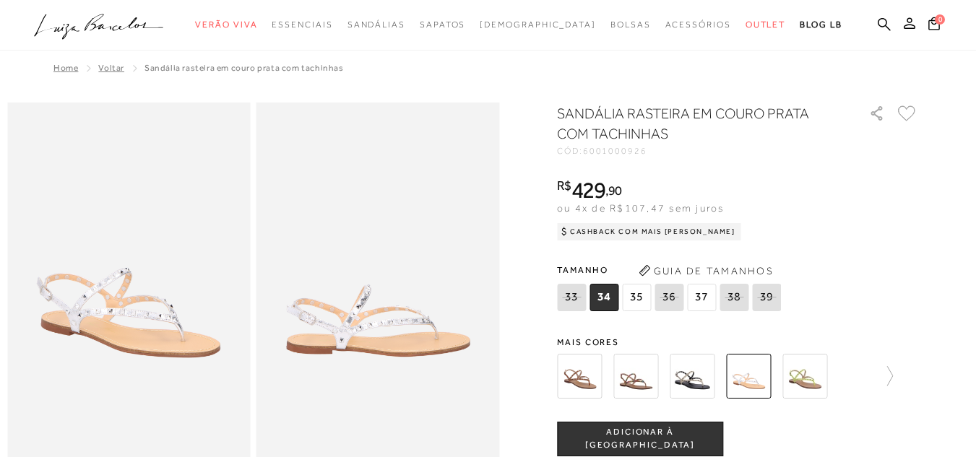
click at [817, 381] on img at bounding box center [804, 376] width 45 height 45
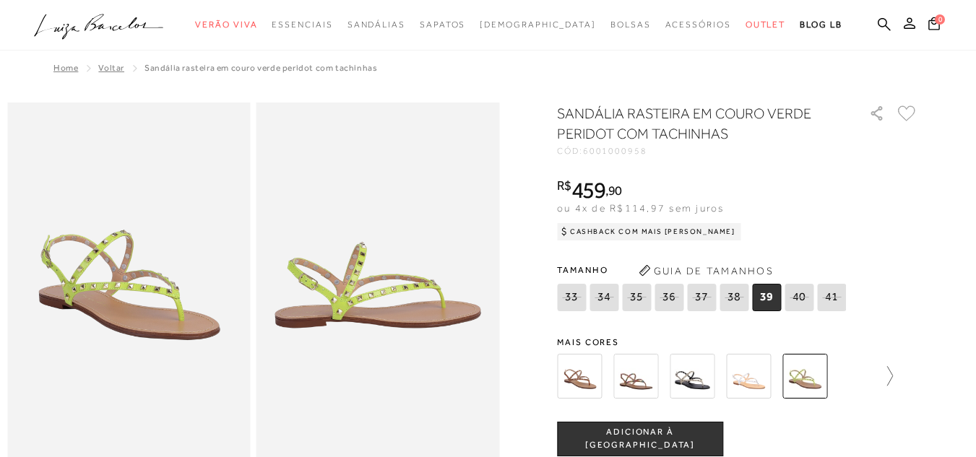
click at [890, 372] on icon at bounding box center [882, 376] width 20 height 20
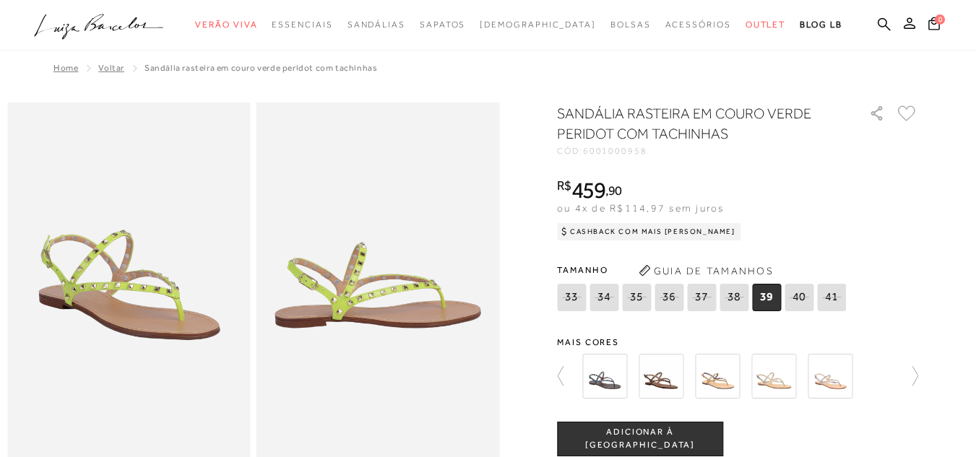
click at [607, 380] on img at bounding box center [604, 376] width 45 height 45
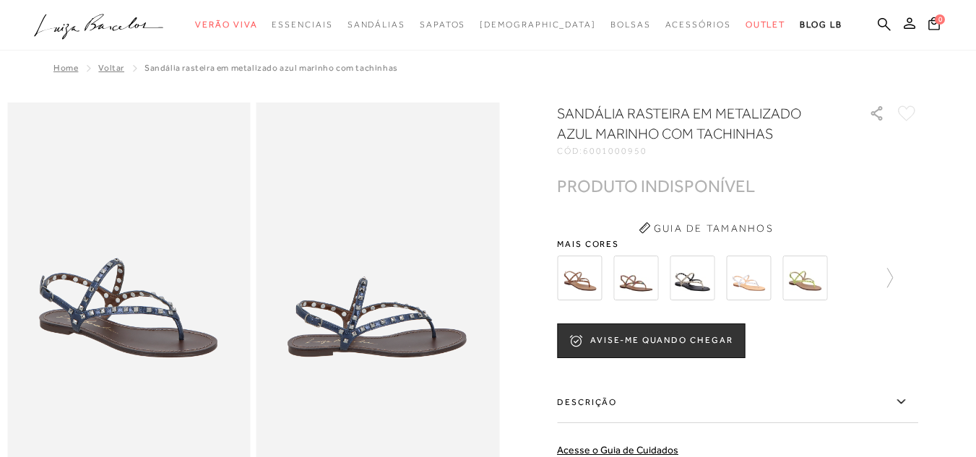
click at [651, 273] on img at bounding box center [635, 278] width 45 height 45
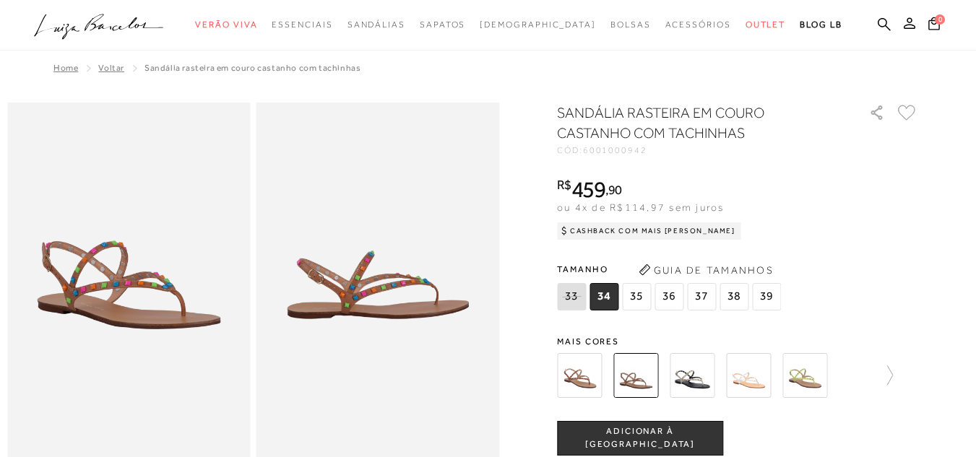
click at [685, 378] on img at bounding box center [691, 375] width 45 height 45
click at [685, 378] on div "SANDÁLIA RASTEIRA EM COURO CASTANHO COM TACHINHAS CÓD: 6001000942 × É necessári…" at bounding box center [737, 424] width 361 height 643
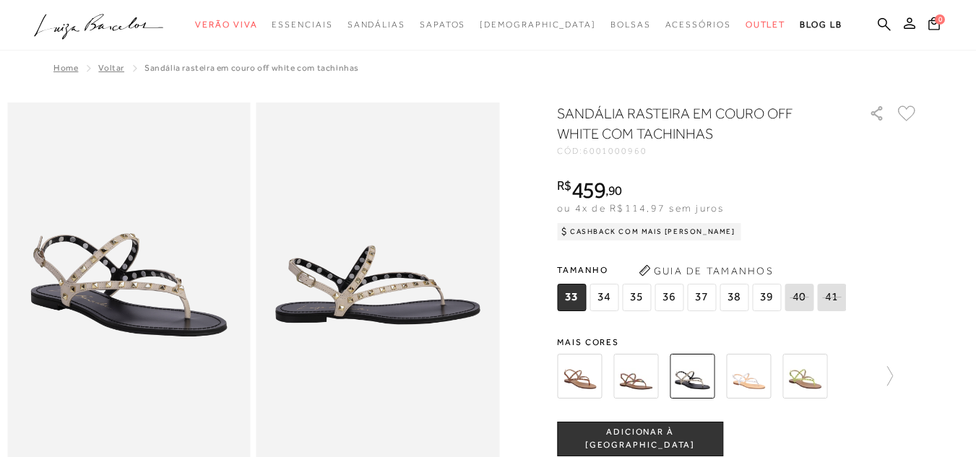
click at [761, 367] on img at bounding box center [748, 376] width 45 height 45
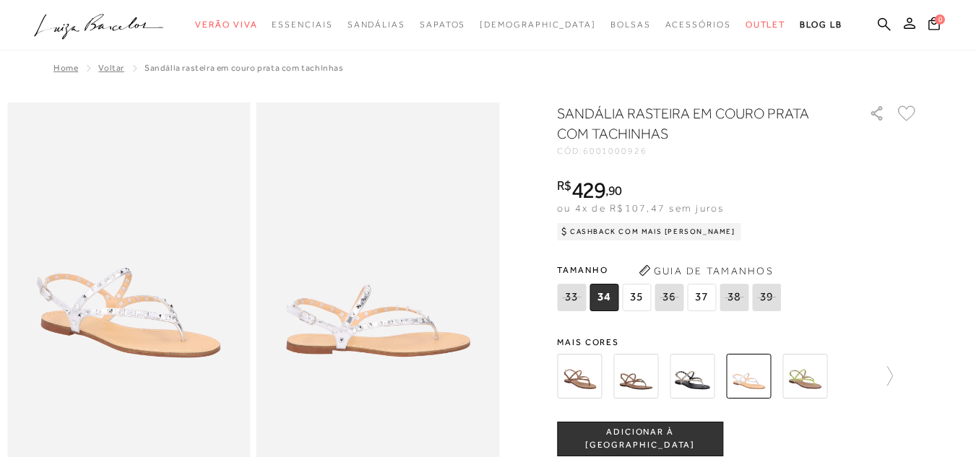
click at [800, 378] on img at bounding box center [804, 376] width 45 height 45
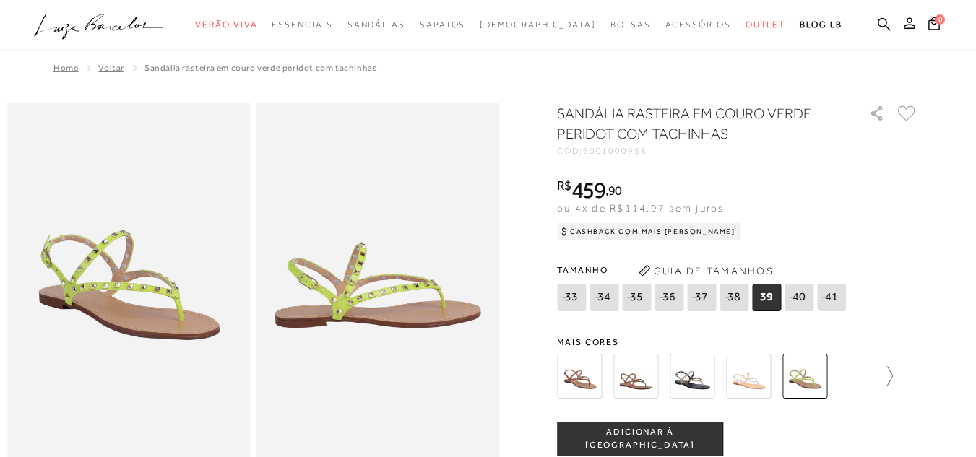
click at [890, 374] on icon at bounding box center [882, 376] width 20 height 20
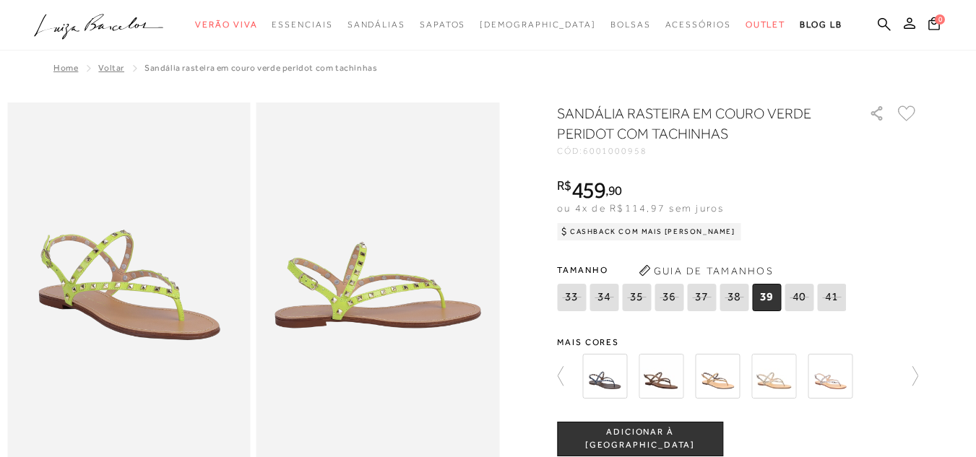
click at [669, 373] on img at bounding box center [660, 376] width 45 height 45
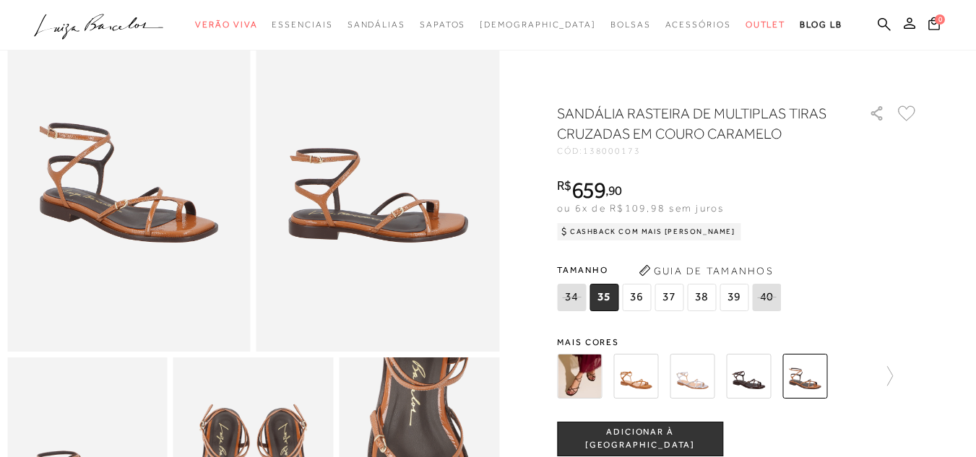
scroll to position [144, 0]
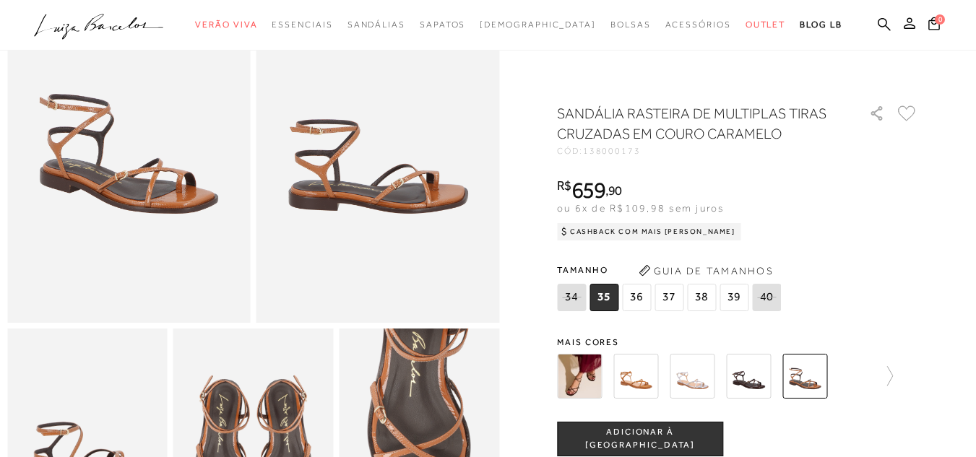
click at [589, 370] on img at bounding box center [579, 376] width 45 height 45
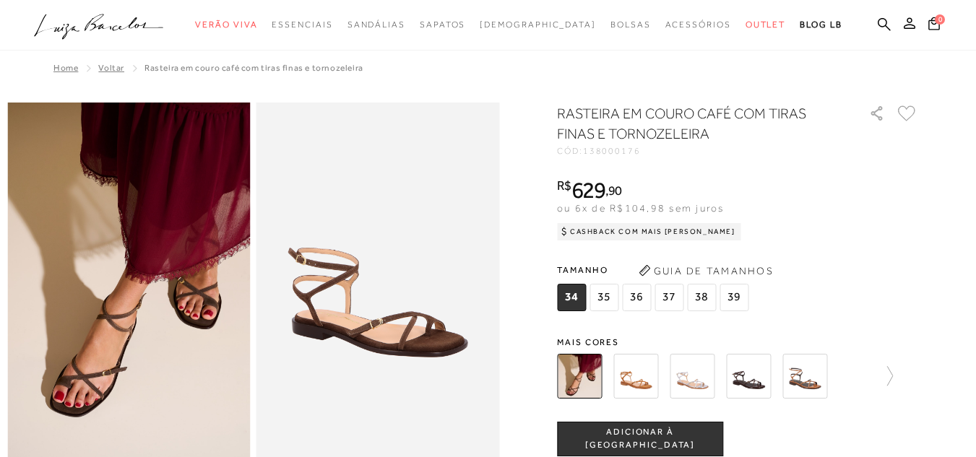
click at [651, 379] on img at bounding box center [635, 376] width 45 height 45
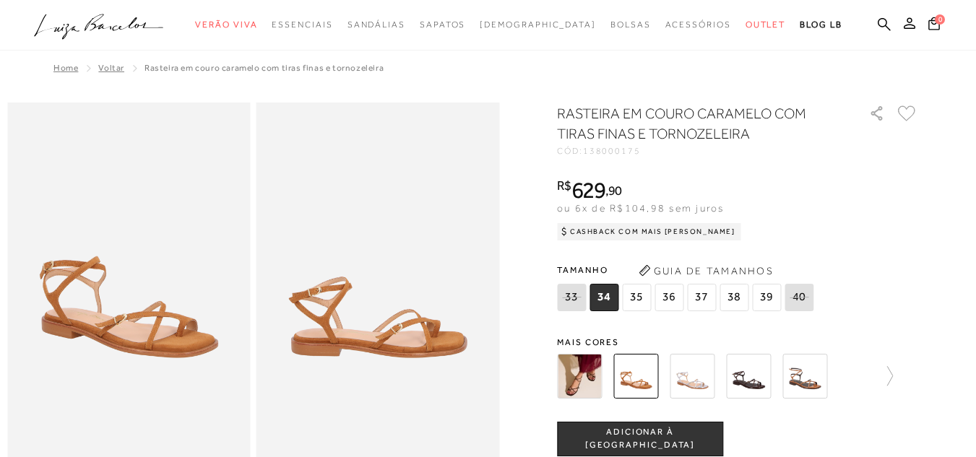
click at [696, 322] on div "RASTEIRA EM COURO CARAMELO COM TIRAS FINAS E TORNOZELEIRA CÓD: 138000175 × É ne…" at bounding box center [737, 424] width 361 height 643
click at [696, 325] on div "RASTEIRA EM COURO CARAMELO COM TIRAS FINAS E TORNOZELEIRA CÓD: 138000175 × É ne…" at bounding box center [737, 424] width 361 height 643
click at [680, 386] on img at bounding box center [691, 376] width 45 height 45
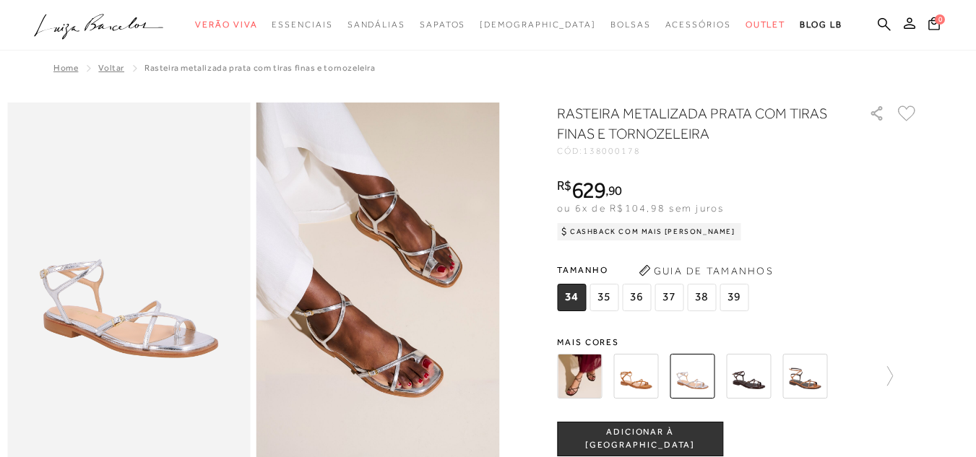
click at [754, 373] on img at bounding box center [748, 376] width 45 height 45
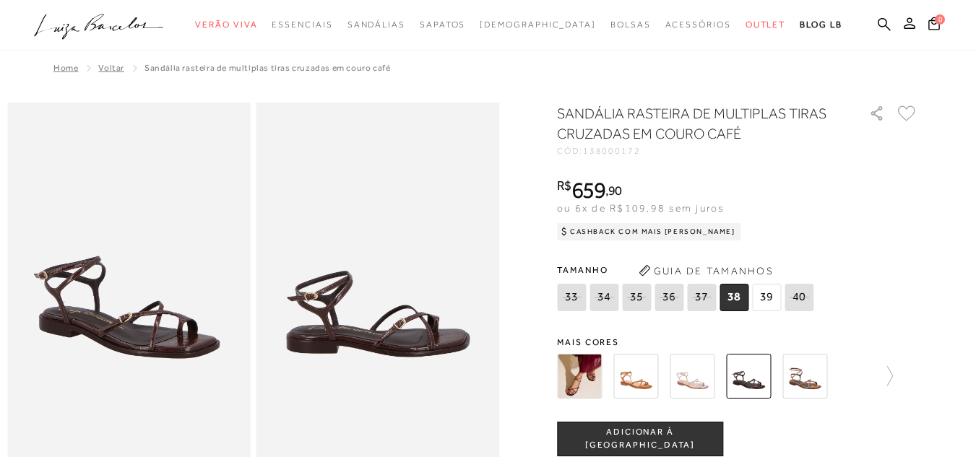
click at [802, 370] on img at bounding box center [804, 376] width 45 height 45
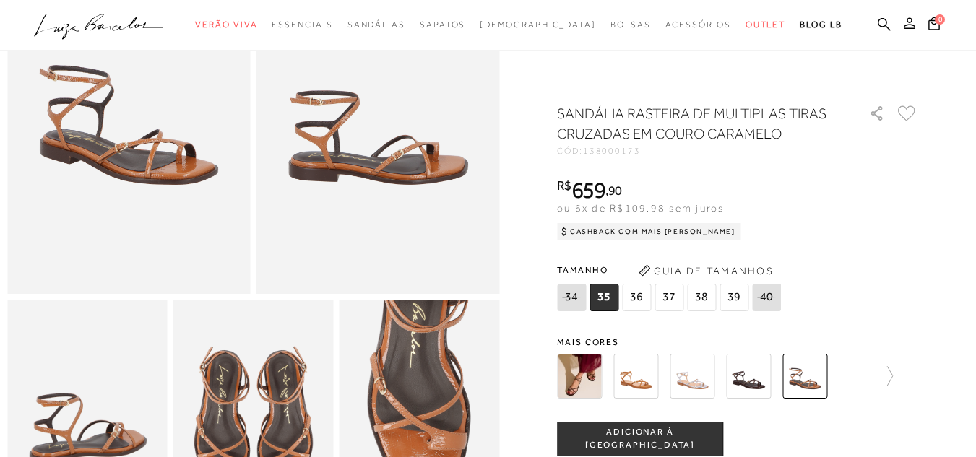
scroll to position [289, 0]
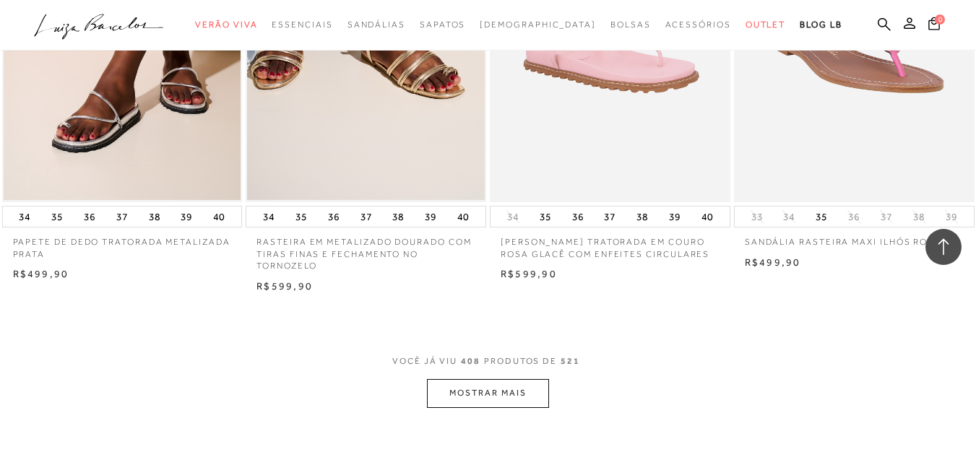
scroll to position [46451, 0]
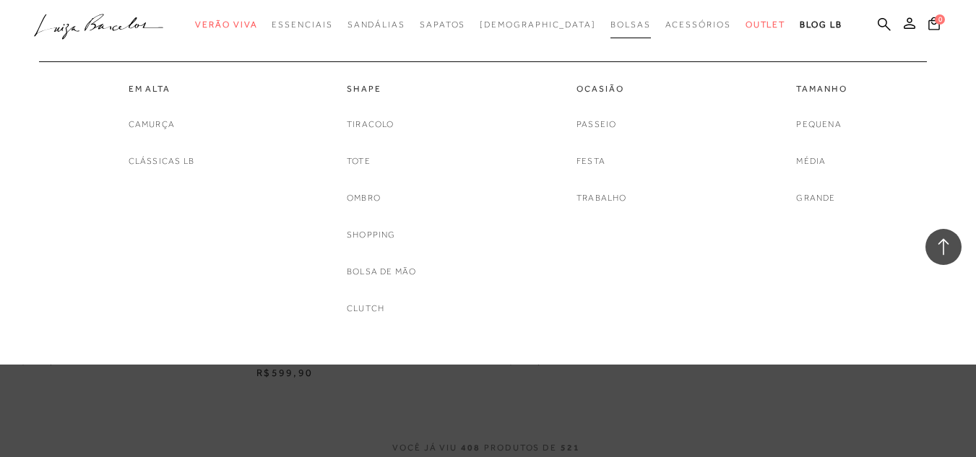
click at [614, 16] on link "Bolsas" at bounding box center [630, 25] width 40 height 27
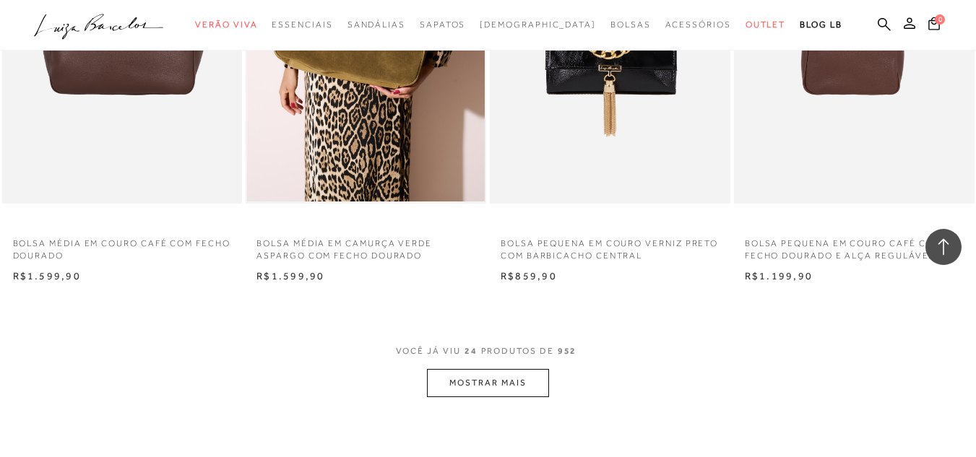
scroll to position [2600, 0]
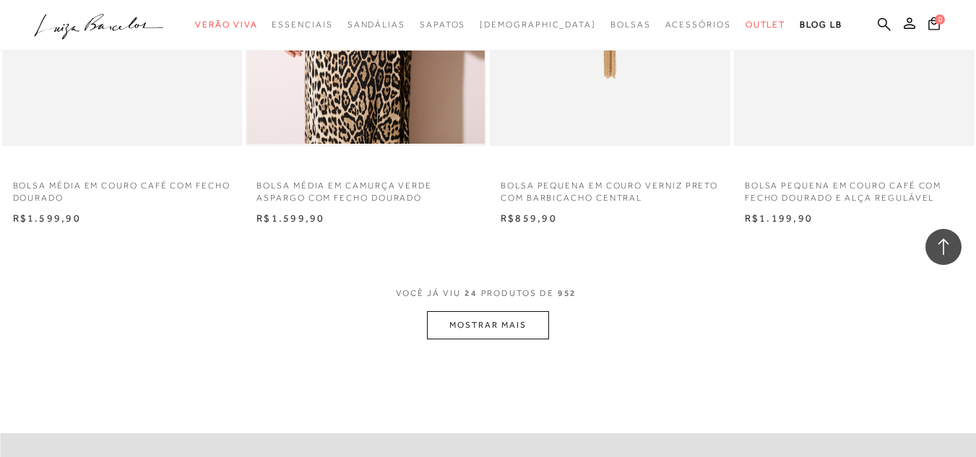
click at [503, 321] on button "MOSTRAR MAIS" at bounding box center [487, 325] width 121 height 28
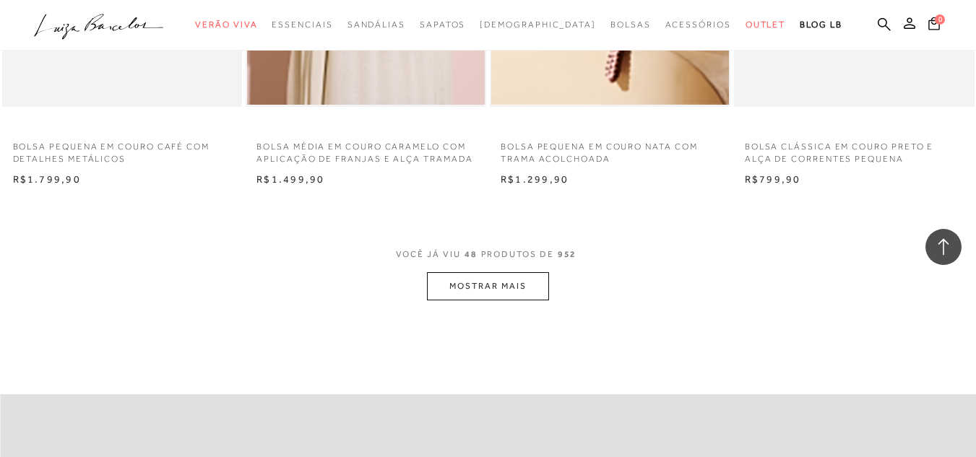
scroll to position [5460, 0]
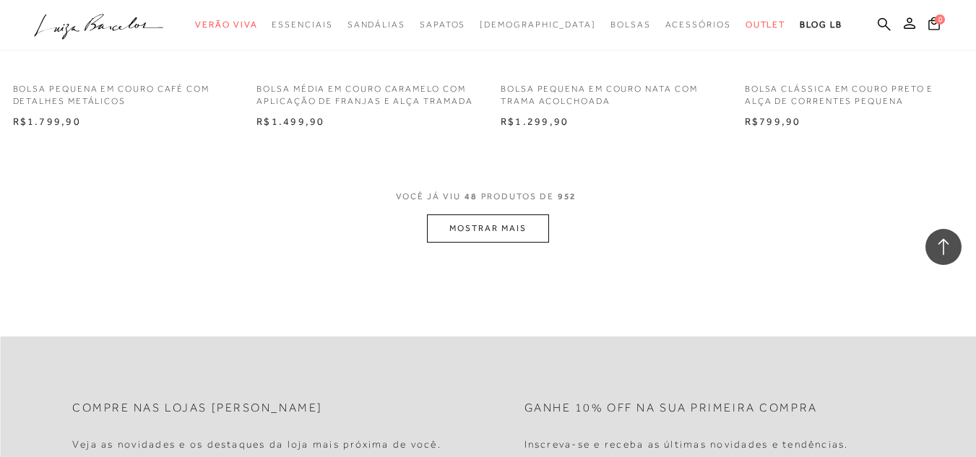
click at [468, 225] on button "MOSTRAR MAIS" at bounding box center [487, 228] width 121 height 28
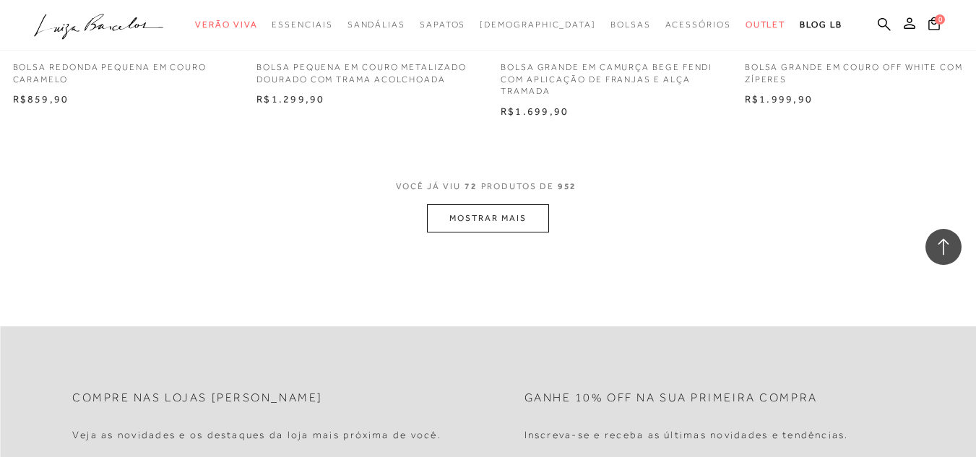
scroll to position [8348, 0]
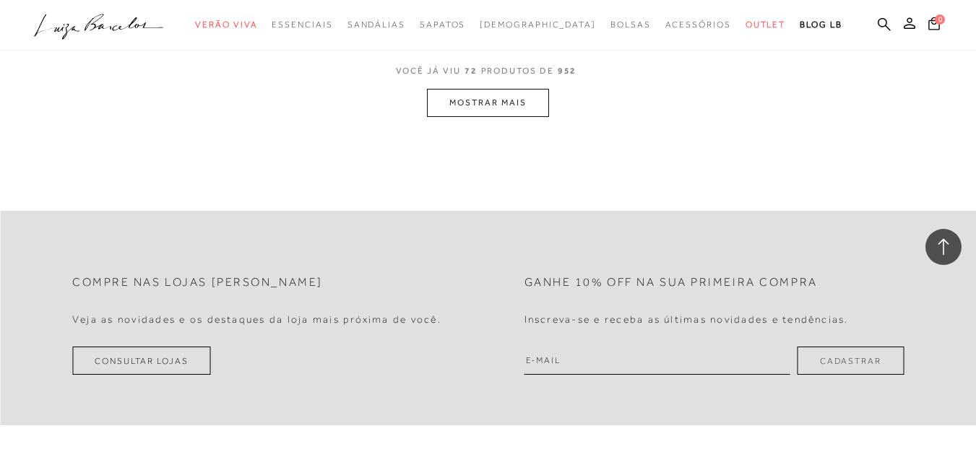
click at [466, 111] on button "MOSTRAR MAIS" at bounding box center [487, 103] width 121 height 28
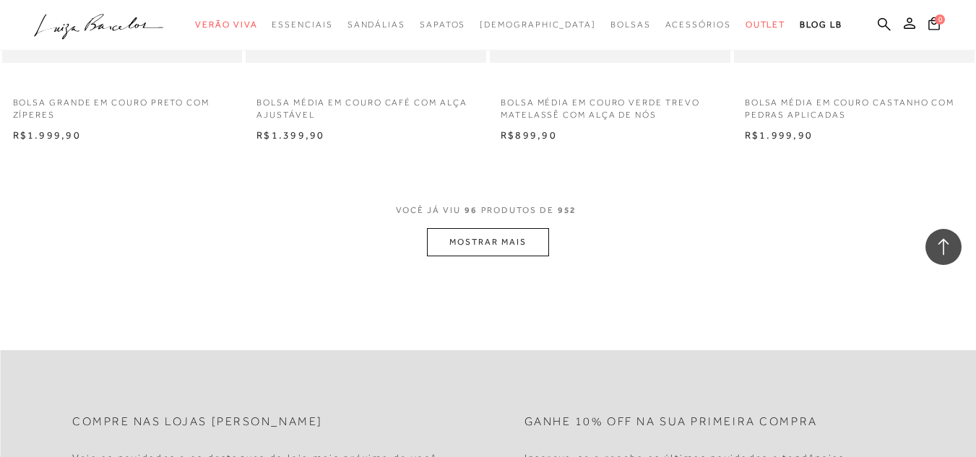
scroll to position [11006, 0]
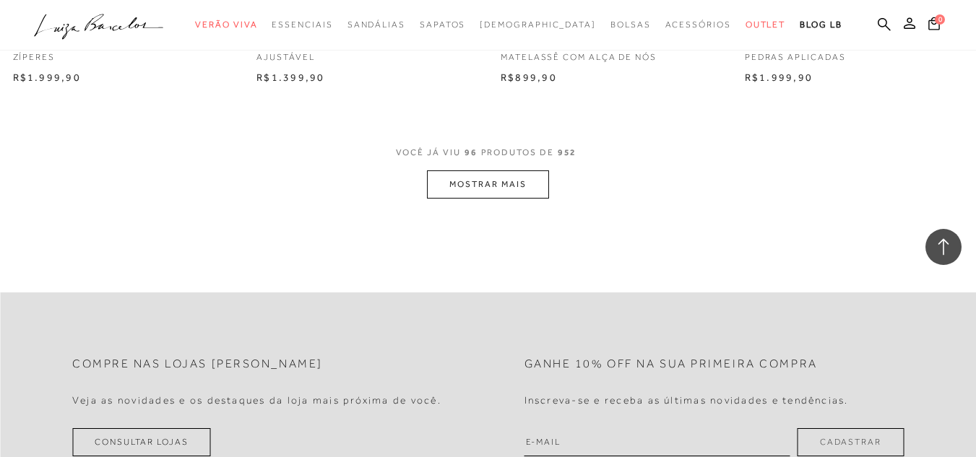
click at [483, 196] on button "MOSTRAR MAIS" at bounding box center [487, 184] width 121 height 28
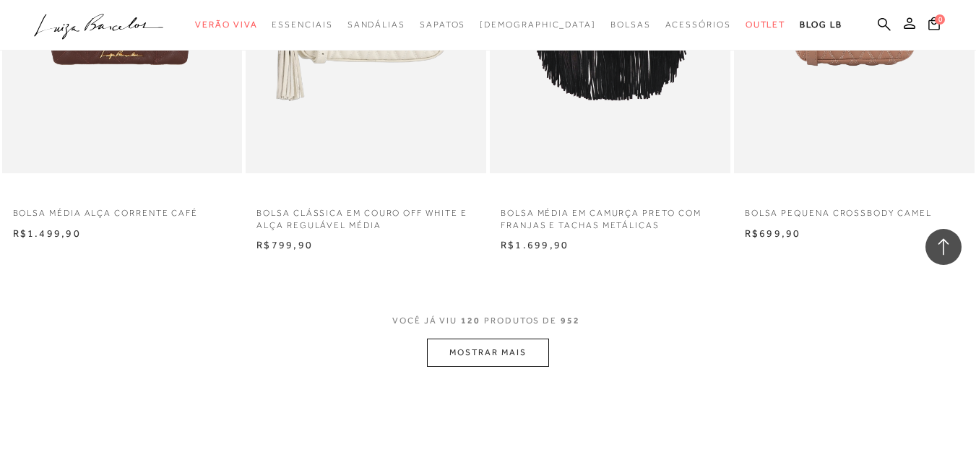
scroll to position [13606, 0]
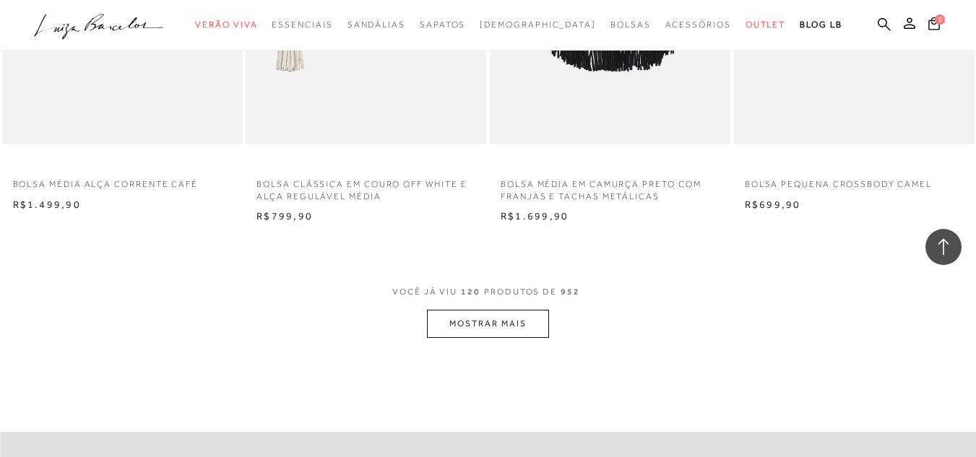
click at [513, 335] on button "MOSTRAR MAIS" at bounding box center [487, 324] width 121 height 28
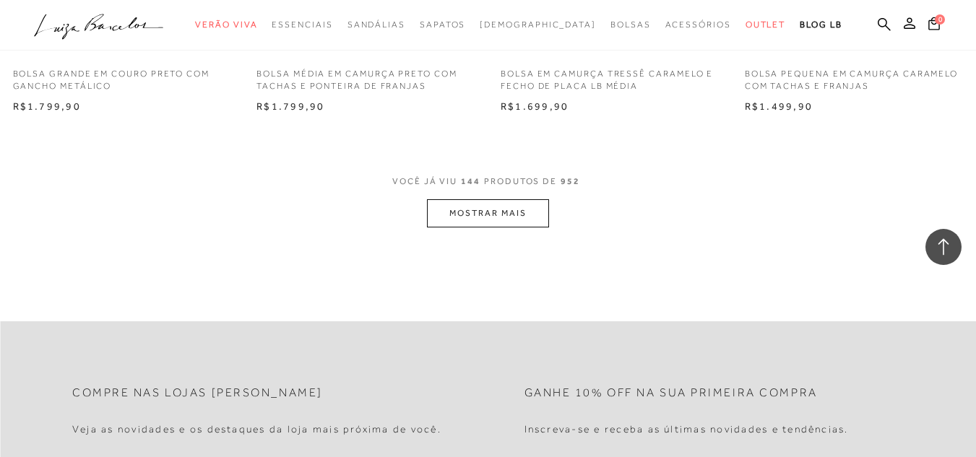
scroll to position [16437, 0]
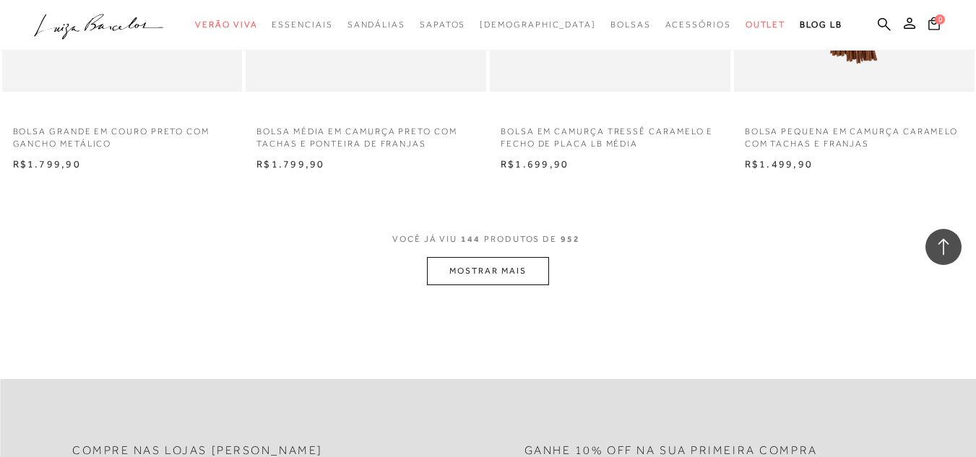
click at [498, 285] on button "MOSTRAR MAIS" at bounding box center [487, 271] width 121 height 28
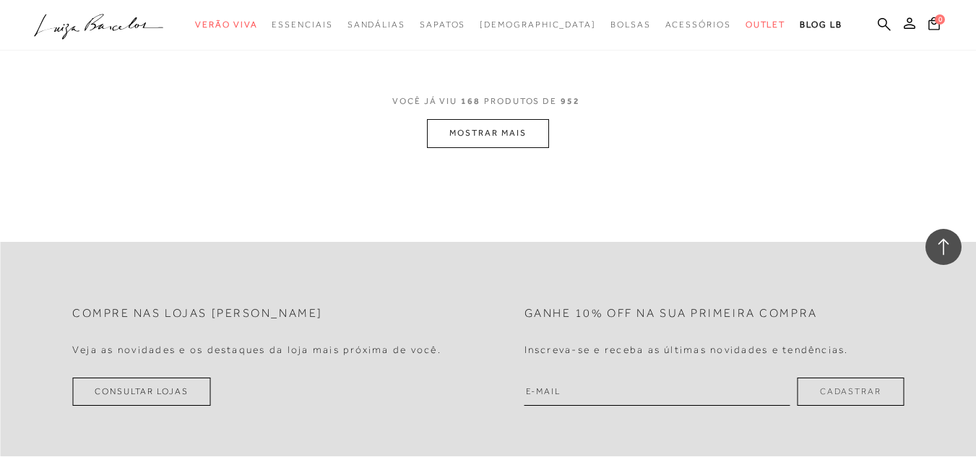
scroll to position [19355, 0]
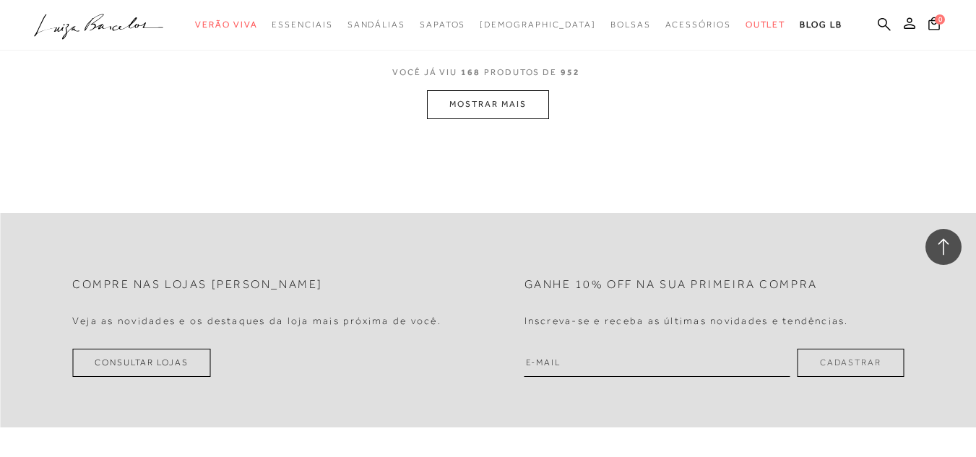
click at [498, 114] on button "MOSTRAR MAIS" at bounding box center [487, 104] width 121 height 28
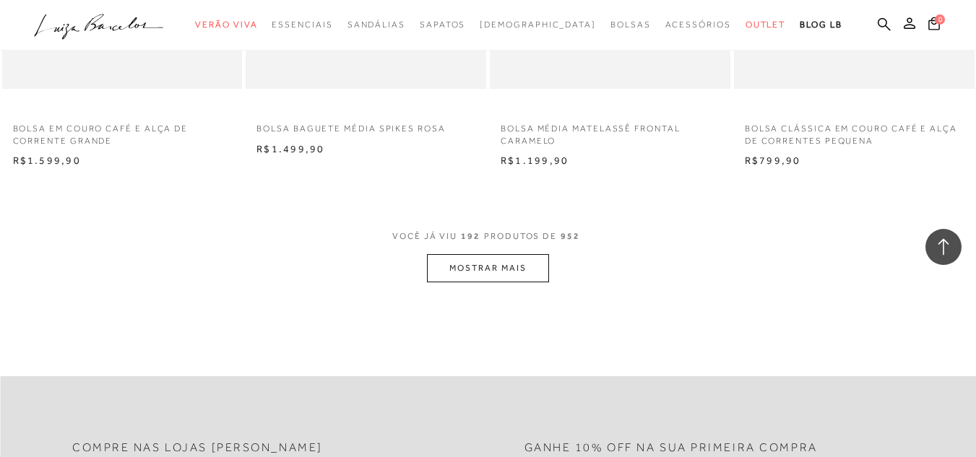
scroll to position [21983, 0]
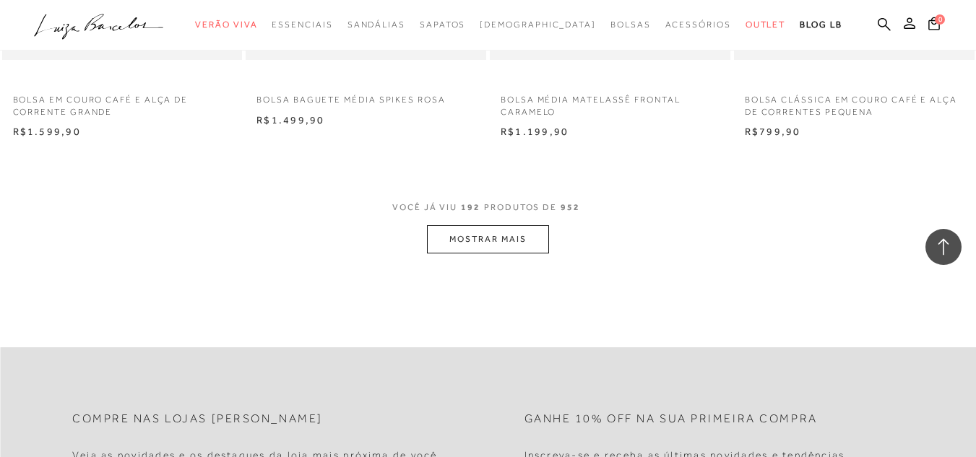
click at [519, 225] on span "VOCÊ JÁ VIU 192 PRODUTOS DE 952" at bounding box center [487, 212] width 191 height 26
click at [473, 252] on button "MOSTRAR MAIS" at bounding box center [487, 239] width 121 height 28
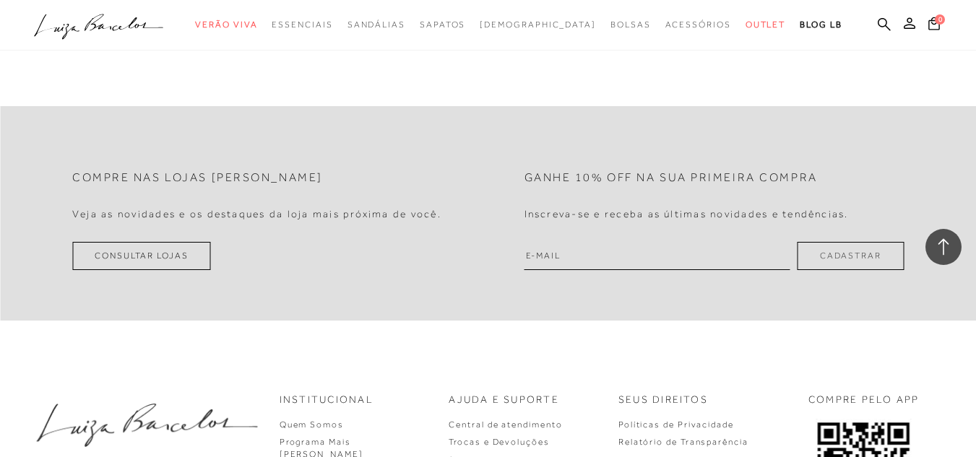
scroll to position [25016, 0]
